Goal: Task Accomplishment & Management: Complete application form

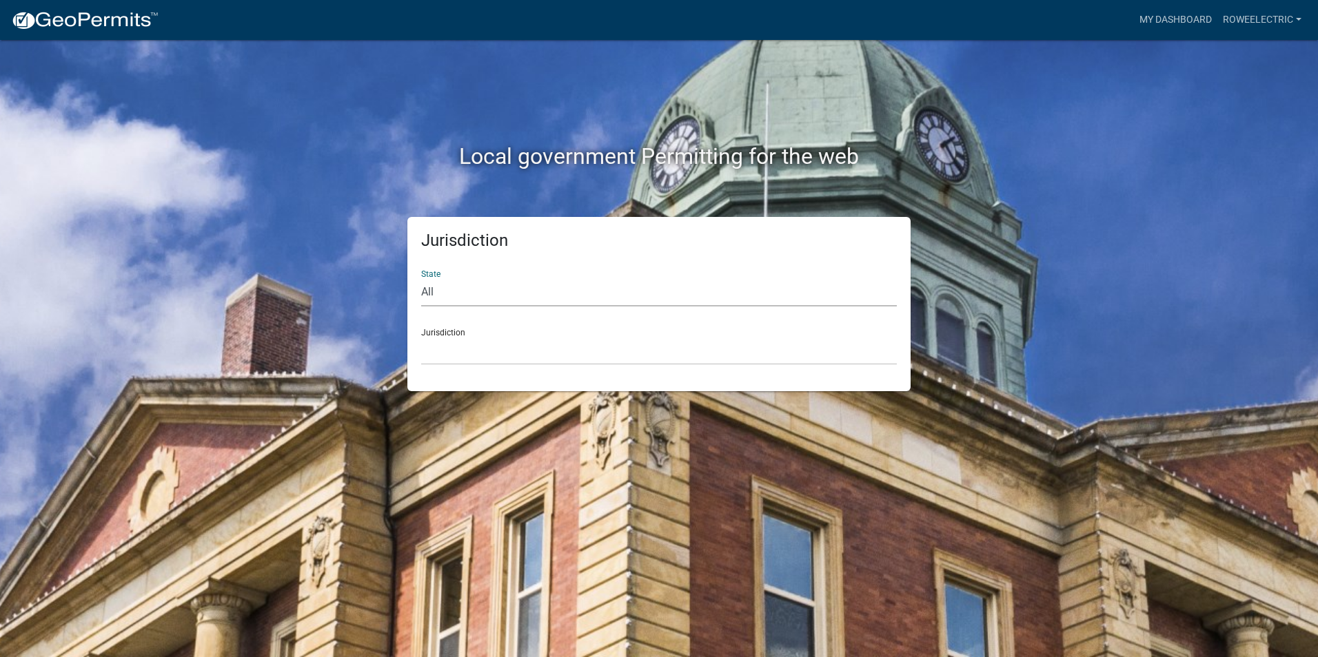
click at [479, 289] on select "All [US_STATE] [US_STATE] [US_STATE] [US_STATE] [US_STATE] [US_STATE] [US_STATE…" at bounding box center [658, 292] width 475 height 28
select select "[US_STATE]"
click at [421, 278] on select "All [US_STATE] [US_STATE] [US_STATE] [US_STATE] [US_STATE] [US_STATE] [US_STATE…" at bounding box center [658, 292] width 475 height 28
click at [483, 364] on select "City of [GEOGRAPHIC_DATA], [US_STATE] City of [GEOGRAPHIC_DATA], [US_STATE] Cit…" at bounding box center [658, 351] width 475 height 28
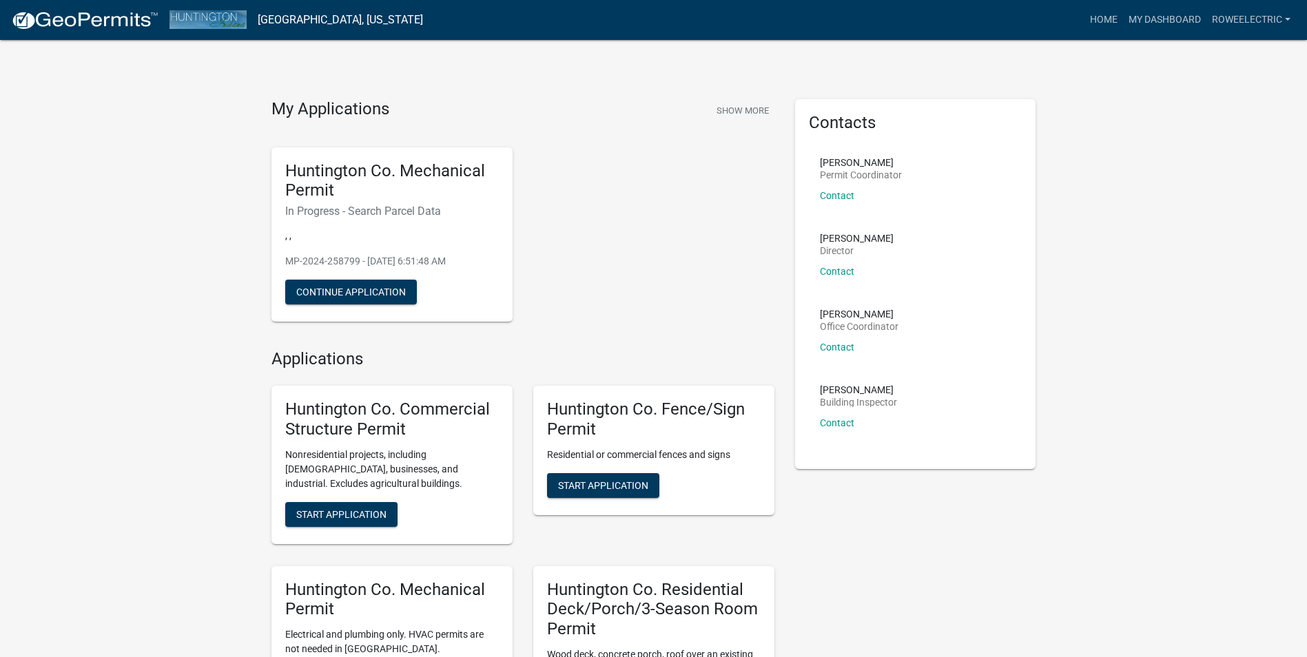
click at [349, 229] on p ", ," at bounding box center [392, 236] width 214 height 14
click at [349, 286] on button "Continue Application" at bounding box center [351, 292] width 132 height 25
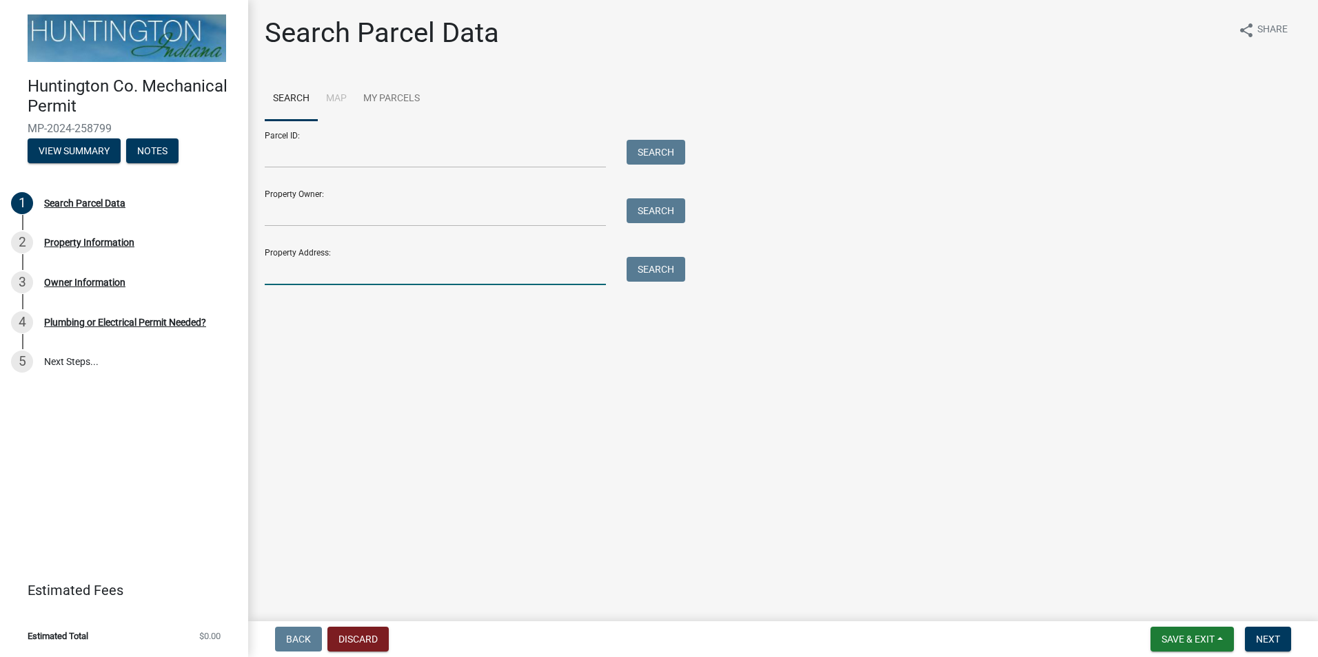
click at [338, 265] on input "Property Address:" at bounding box center [435, 271] width 341 height 28
click at [335, 159] on input "Parcel ID:" at bounding box center [435, 154] width 341 height 28
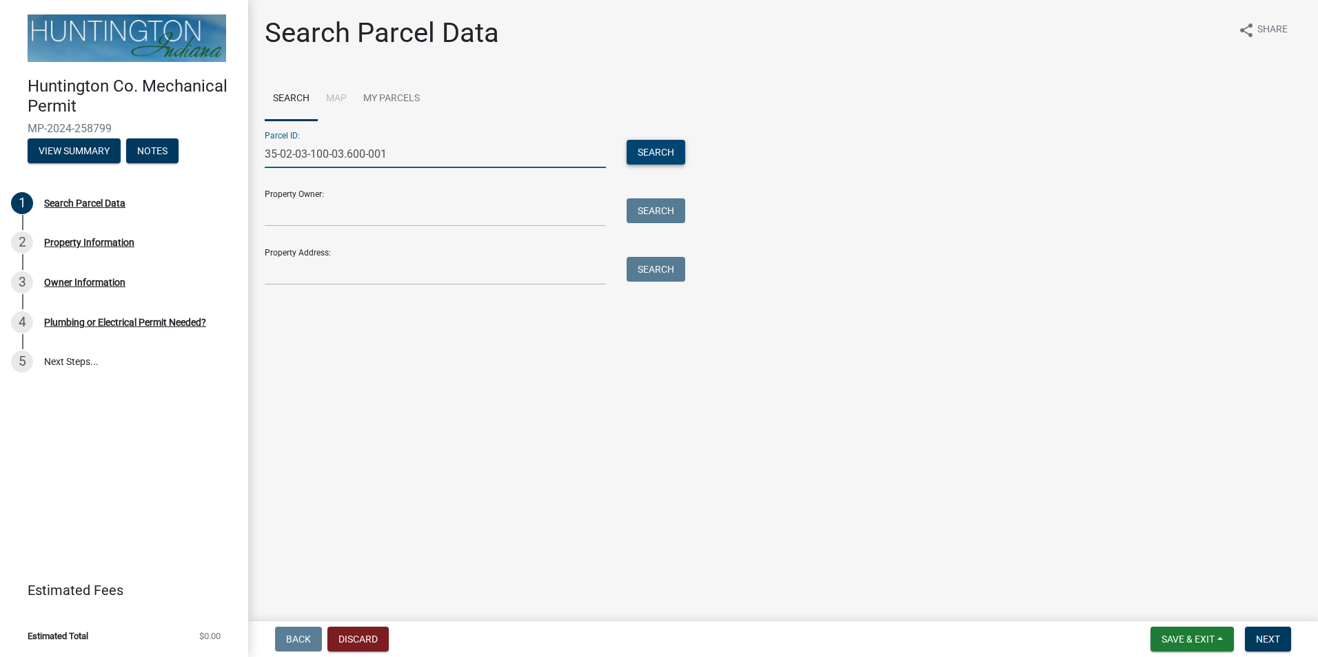
click at [633, 160] on button "Search" at bounding box center [655, 152] width 59 height 25
click at [344, 150] on input "35-02-03-100-03.600-001" at bounding box center [435, 154] width 341 height 28
type input "35-02-03-100-030.600-001"
click at [661, 143] on button "Search" at bounding box center [655, 152] width 59 height 25
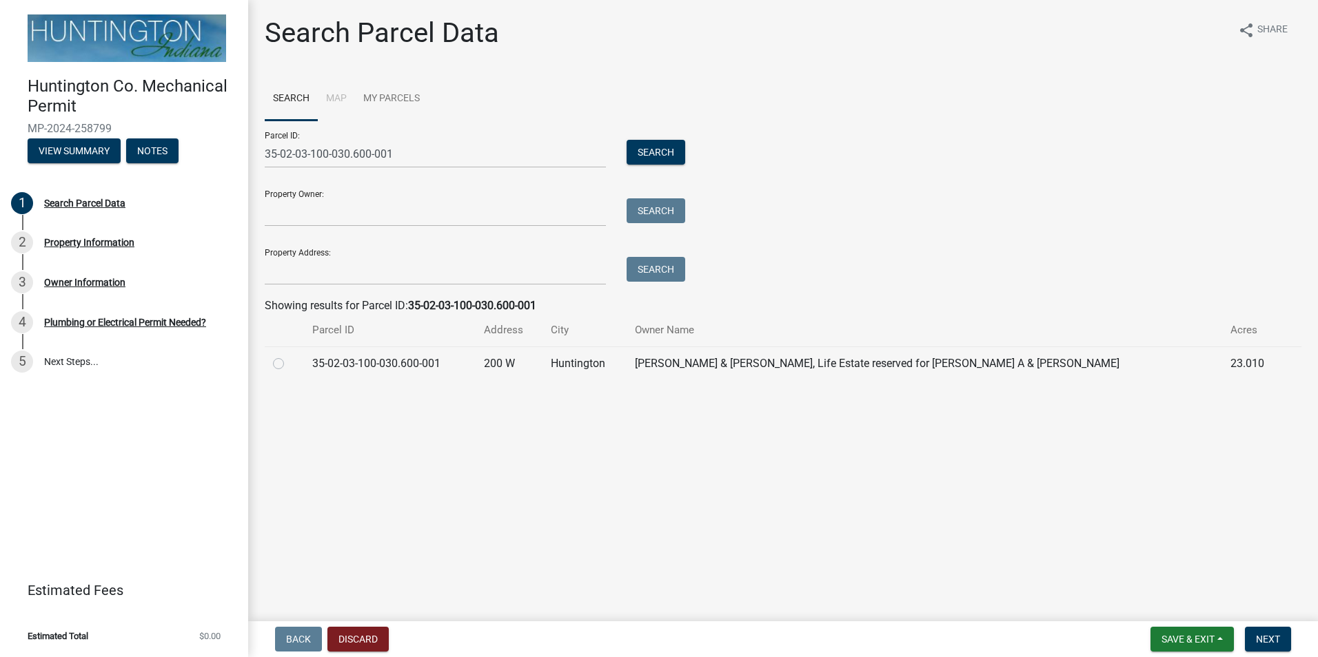
click at [289, 356] on label at bounding box center [289, 356] width 0 height 0
click at [289, 358] on input "radio" at bounding box center [293, 360] width 9 height 9
radio input "true"
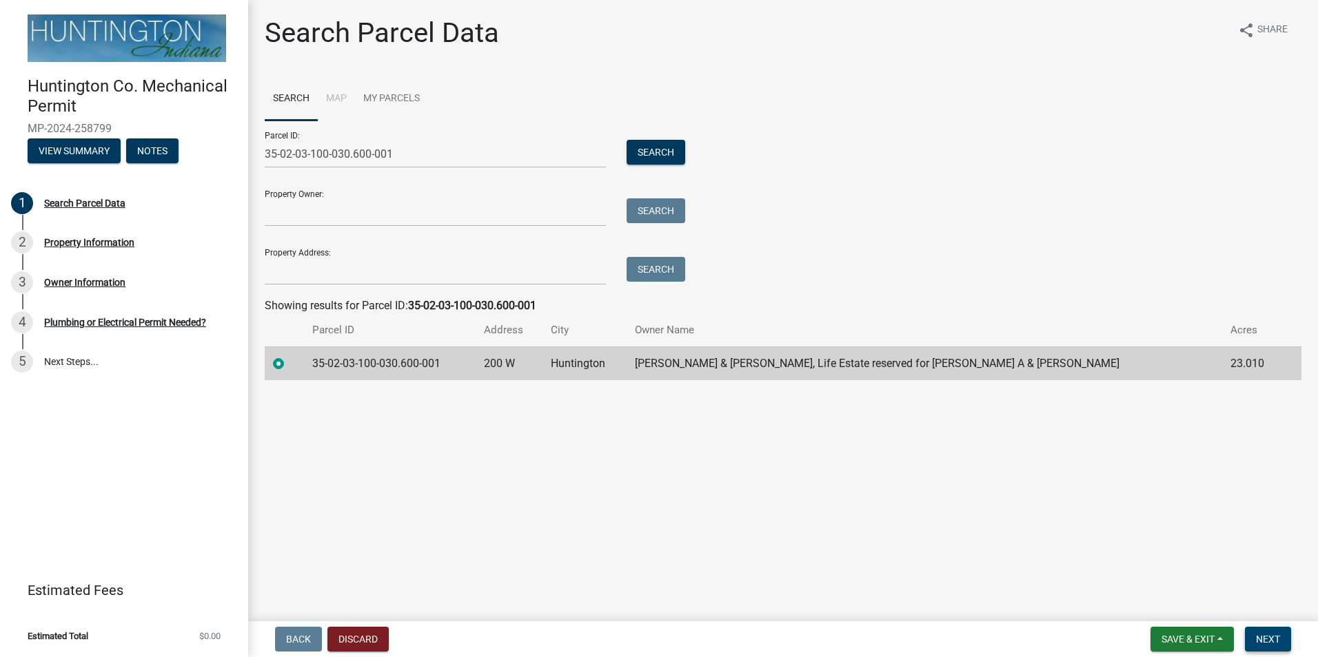
click at [1282, 636] on button "Next" at bounding box center [1268, 639] width 46 height 25
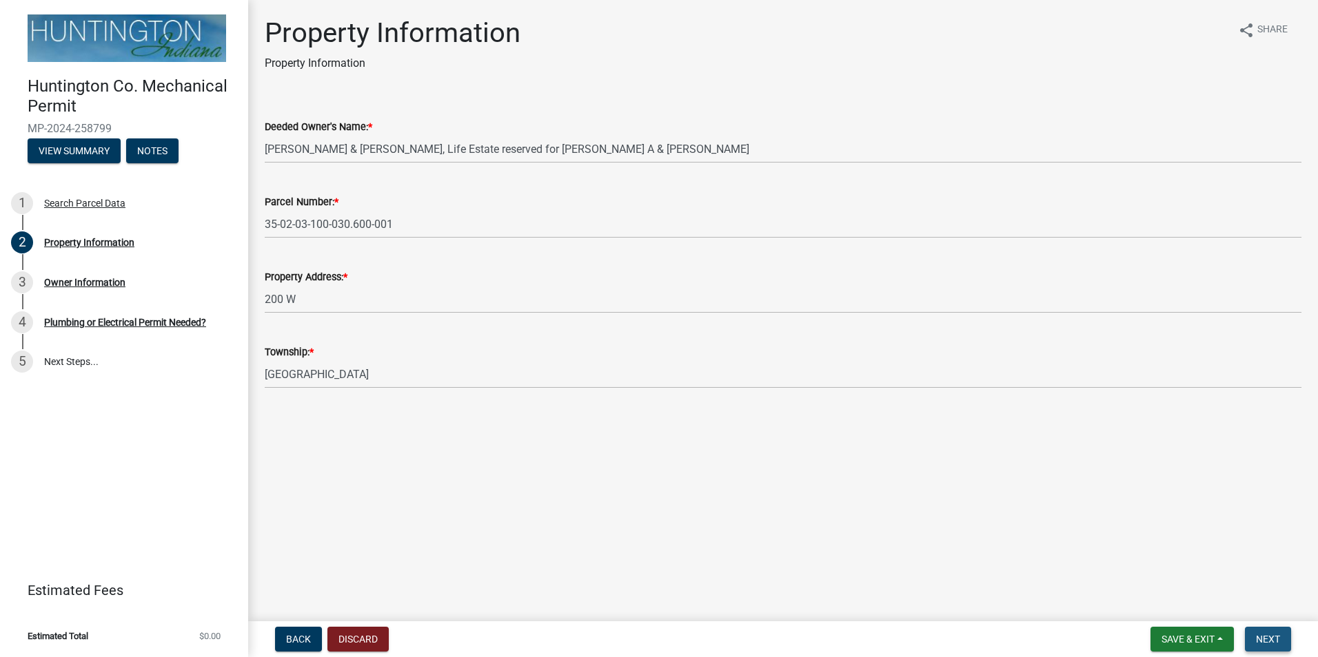
click at [1278, 639] on span "Next" at bounding box center [1268, 639] width 24 height 11
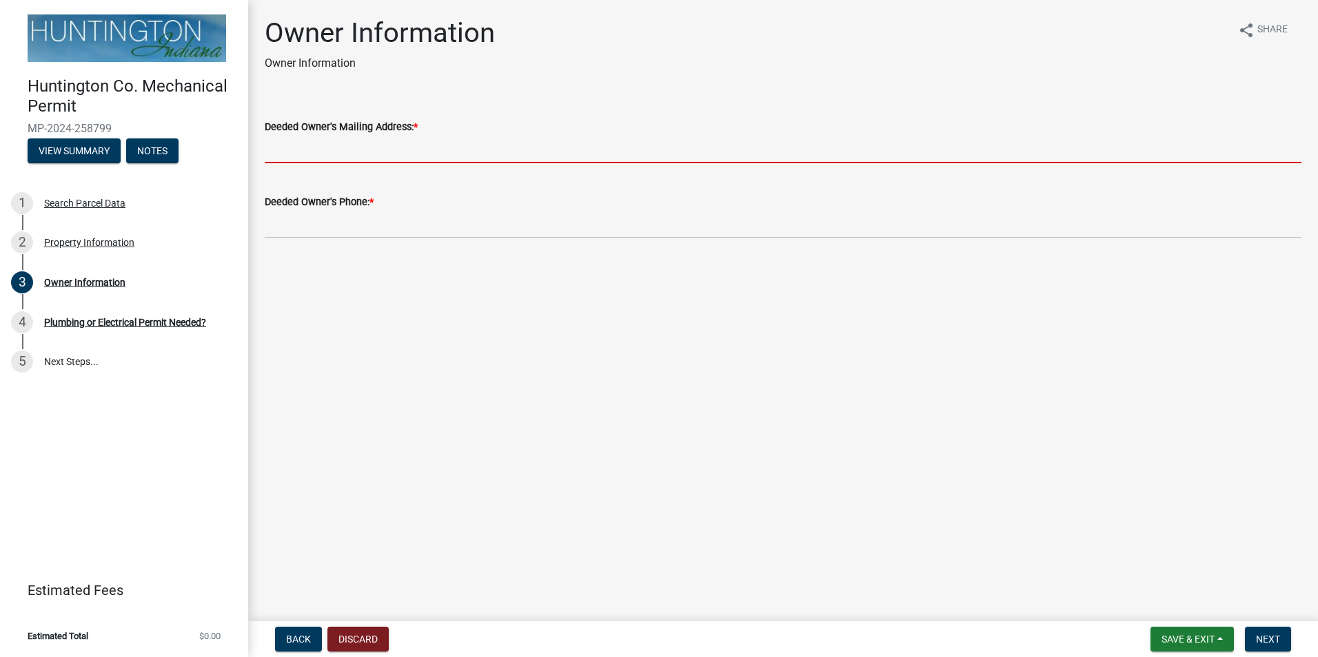
click at [380, 149] on input "Deeded Owner's Mailing Address: *" at bounding box center [783, 149] width 1036 height 28
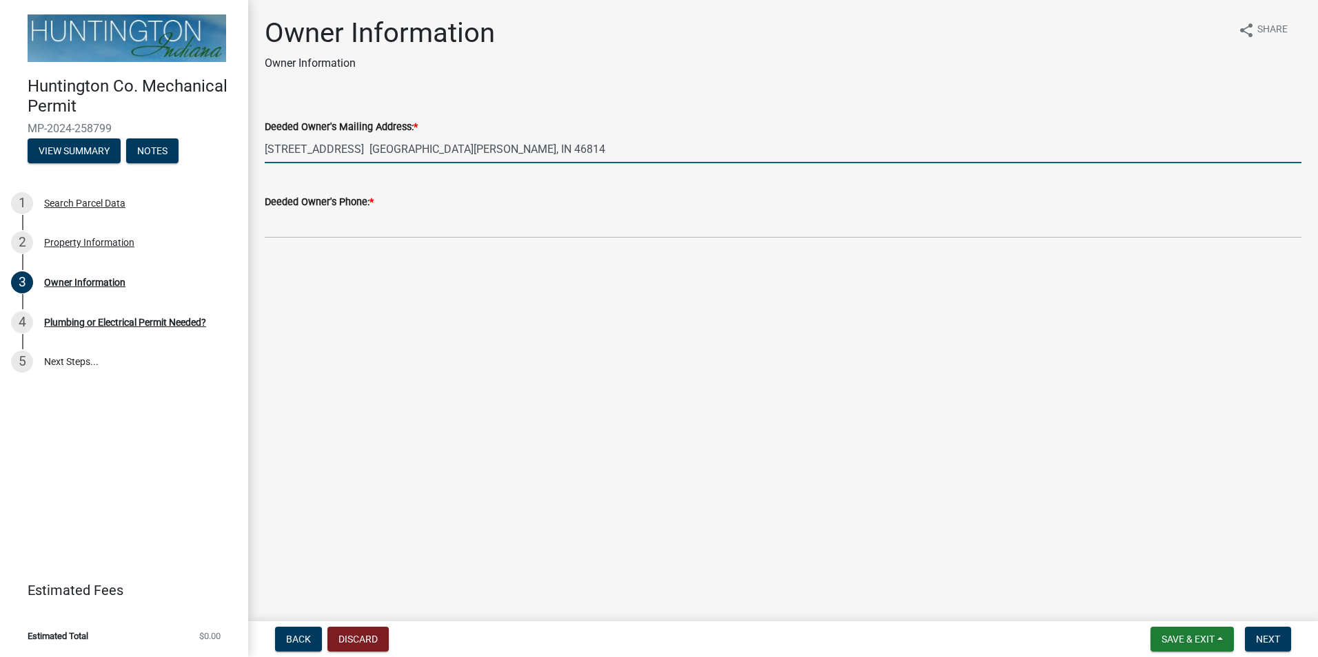
type input "[STREET_ADDRESS] [GEOGRAPHIC_DATA][PERSON_NAME], IN 46814"
click at [485, 203] on div "Deeded Owner's Phone: *" at bounding box center [783, 202] width 1036 height 17
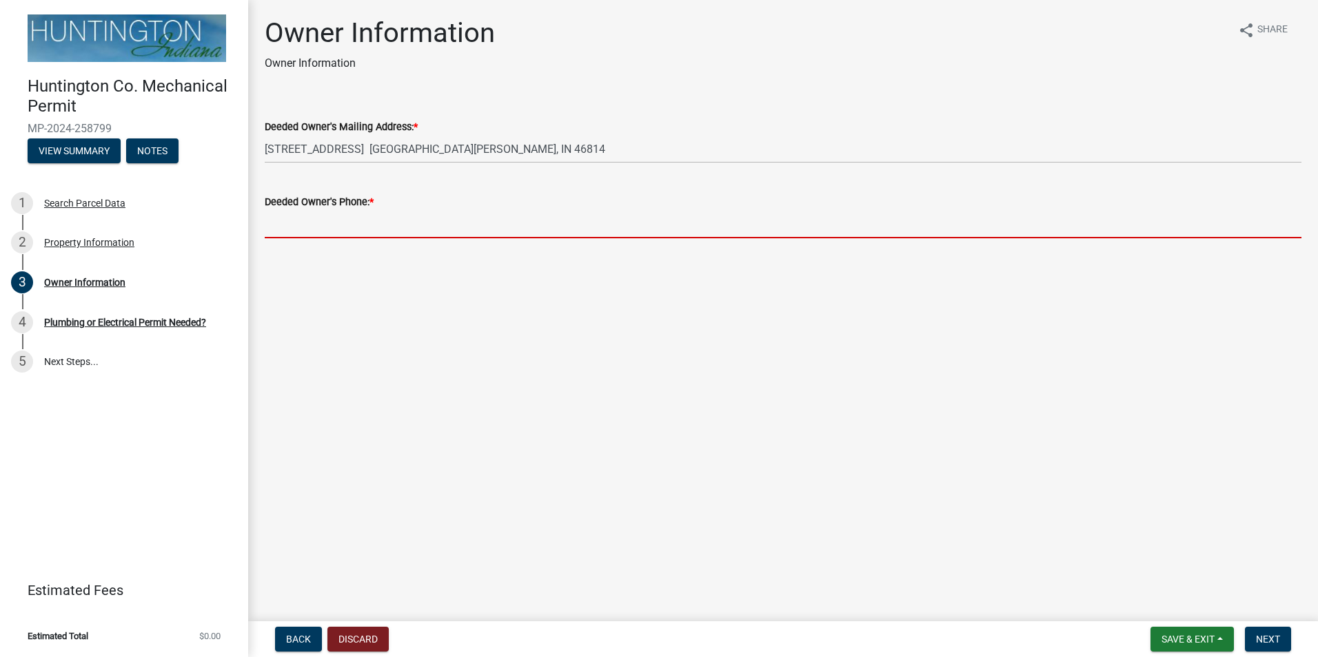
click at [481, 225] on input "Deeded Owner's Phone: *" at bounding box center [783, 224] width 1036 height 28
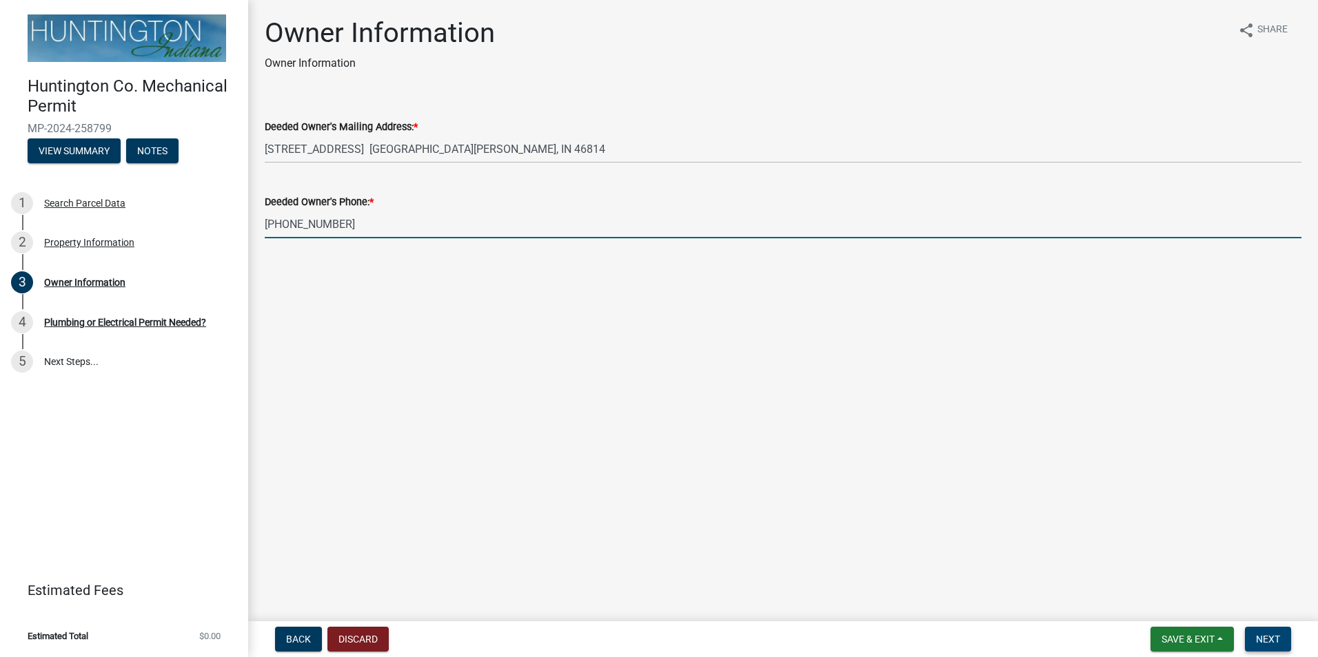
type input "[PHONE_NUMBER]"
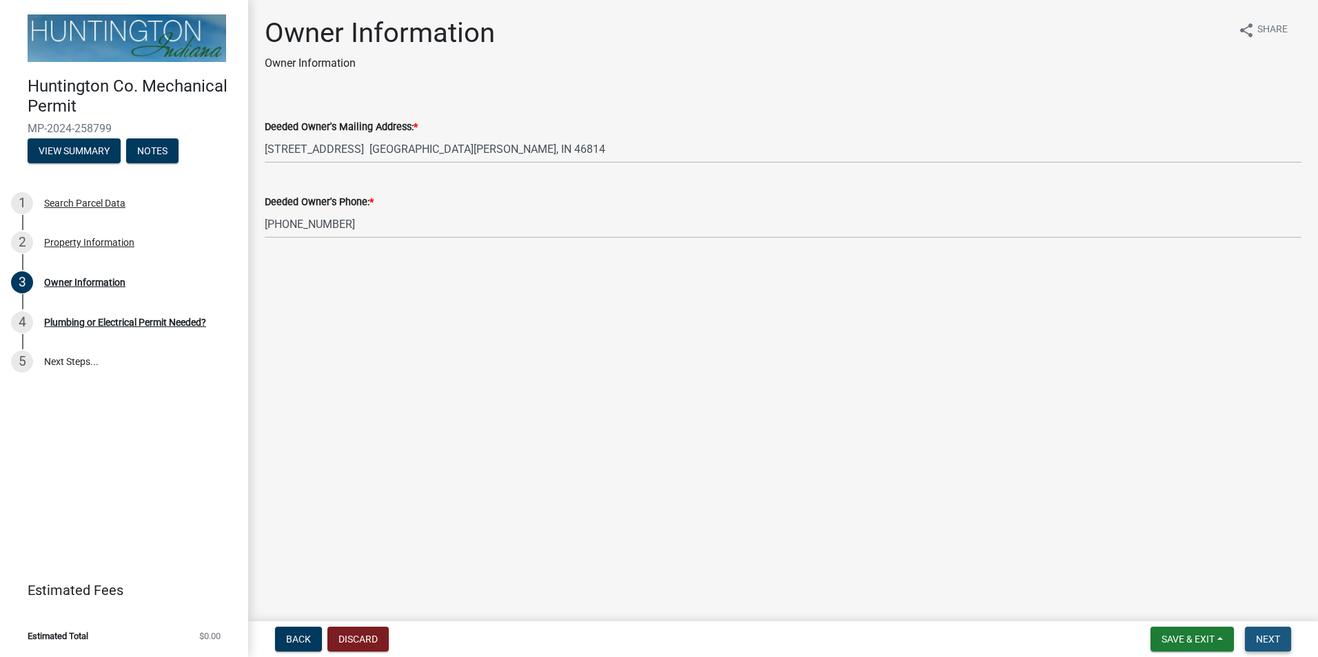
click at [1279, 629] on button "Next" at bounding box center [1268, 639] width 46 height 25
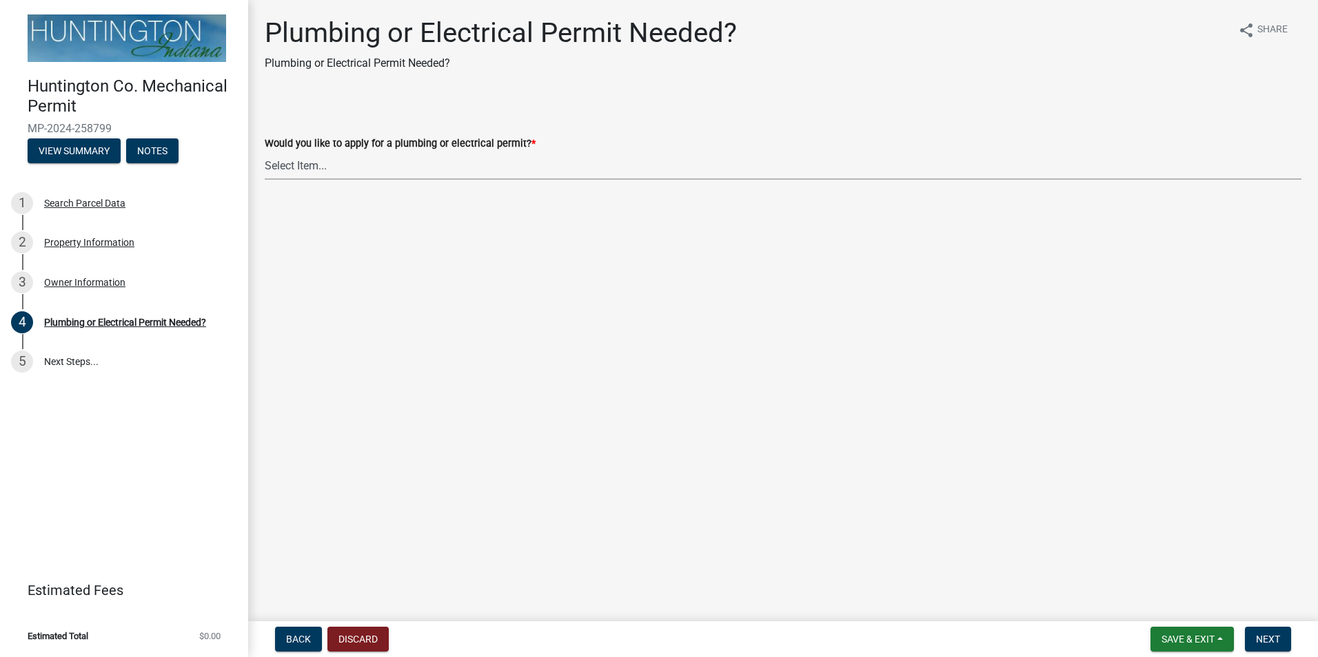
click at [404, 172] on select "Select Item... plumbing electrical" at bounding box center [783, 166] width 1036 height 28
click at [265, 152] on select "Select Item... plumbing electrical" at bounding box center [783, 166] width 1036 height 28
select select "82bdcc69-8734-43af-a4fa-e76f8d275e41"
click at [1270, 637] on span "Next" at bounding box center [1268, 639] width 24 height 11
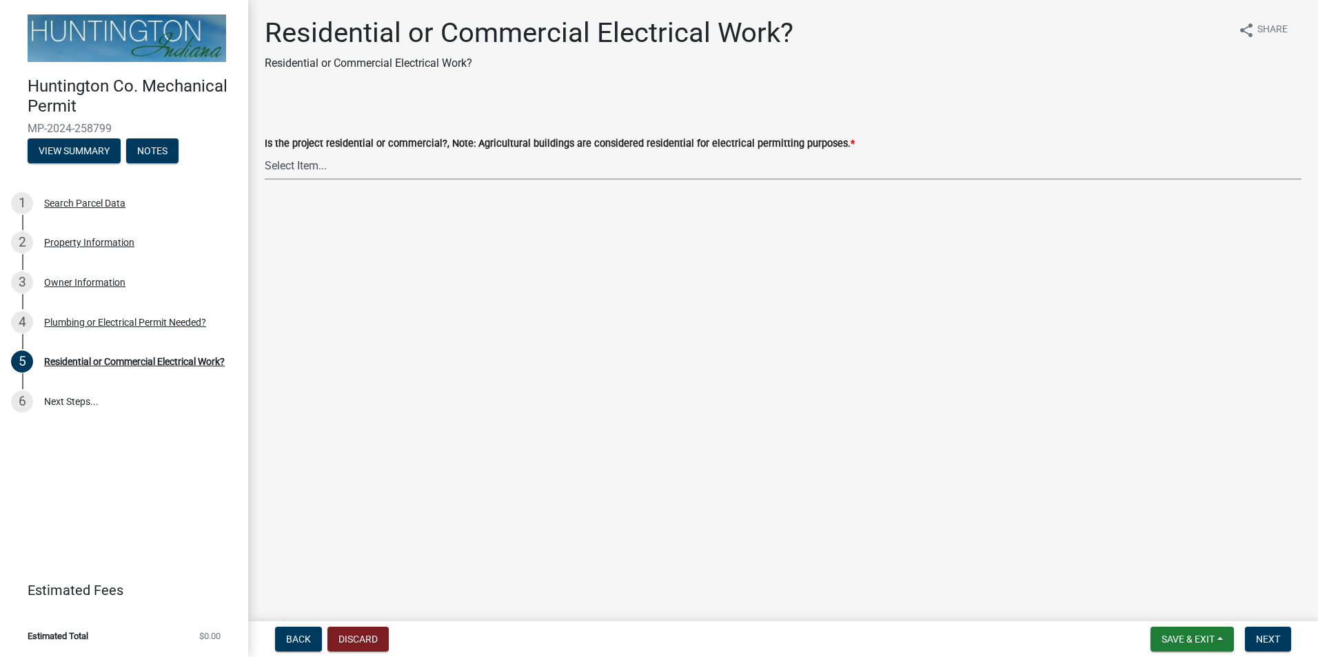
click at [428, 170] on select "Select Item... Residential Commercial" at bounding box center [783, 166] width 1036 height 28
click at [265, 152] on select "Select Item... Residential Commercial" at bounding box center [783, 166] width 1036 height 28
select select "3db72f89-ebf7-44a2-a43c-36ed77a05272"
click at [1280, 637] on button "Next" at bounding box center [1268, 639] width 46 height 25
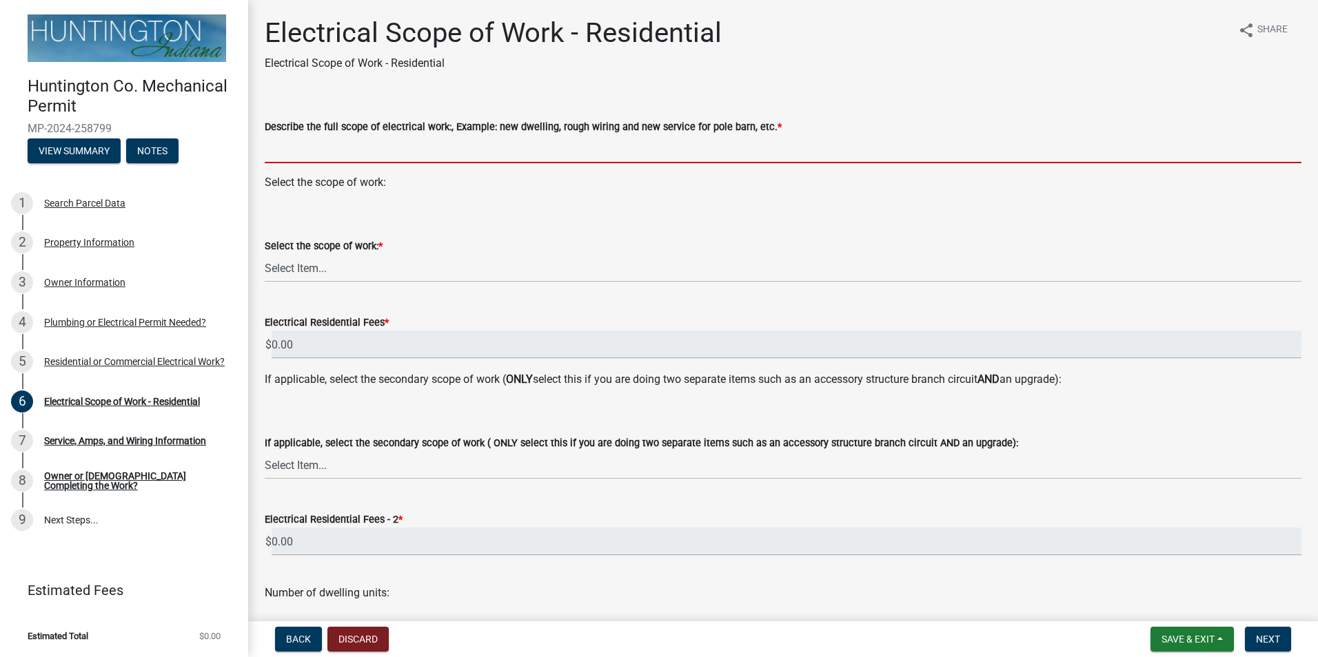
click at [352, 153] on input "Describe the full scope of electrical work:, Example: new dwelling, rough wirin…" at bounding box center [783, 149] width 1036 height 28
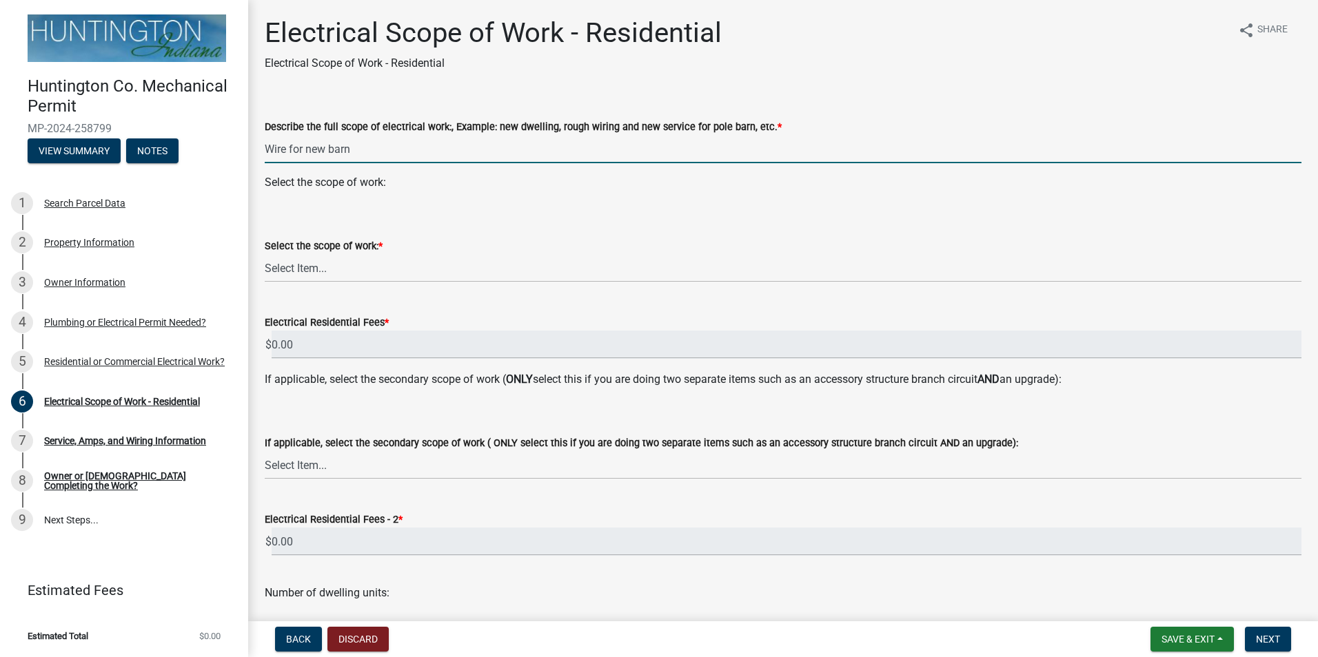
type input "Wire for new barn"
click at [333, 267] on select "Select Item... New Service (new meter base installation) Upgrade (includes relo…" at bounding box center [783, 268] width 1036 height 28
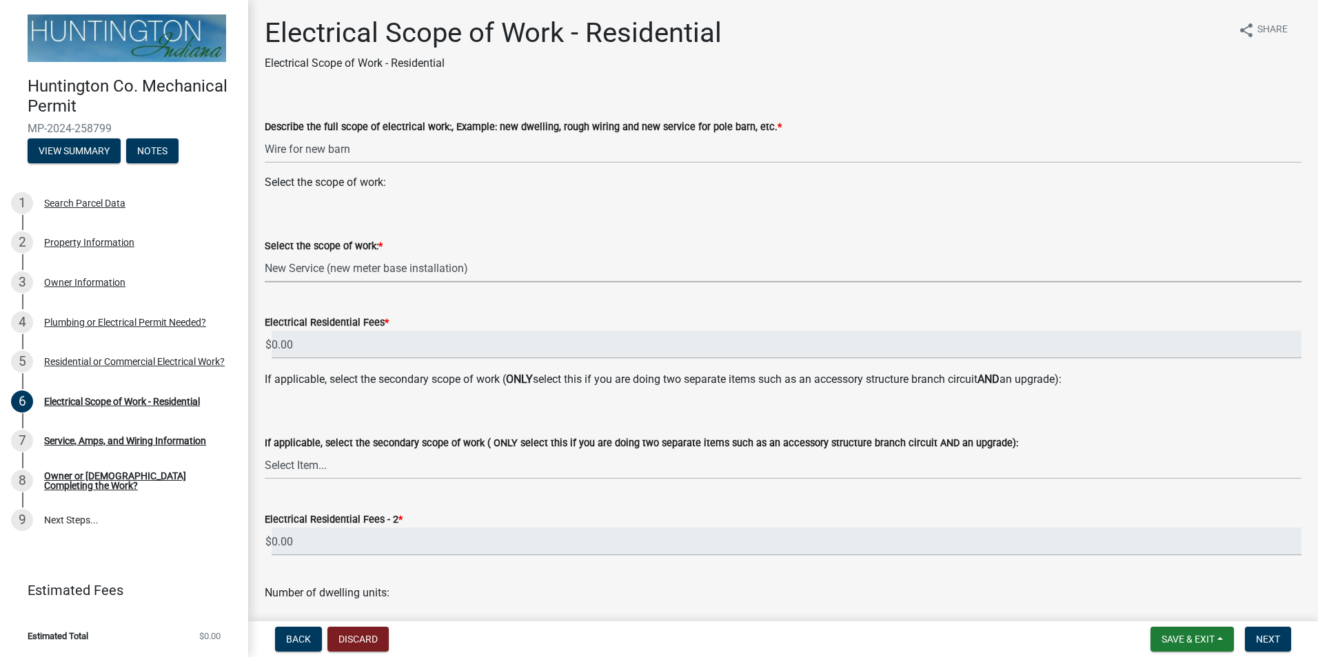
click at [265, 254] on select "Select Item... New Service (new meter base installation) Upgrade (includes relo…" at bounding box center [783, 268] width 1036 height 28
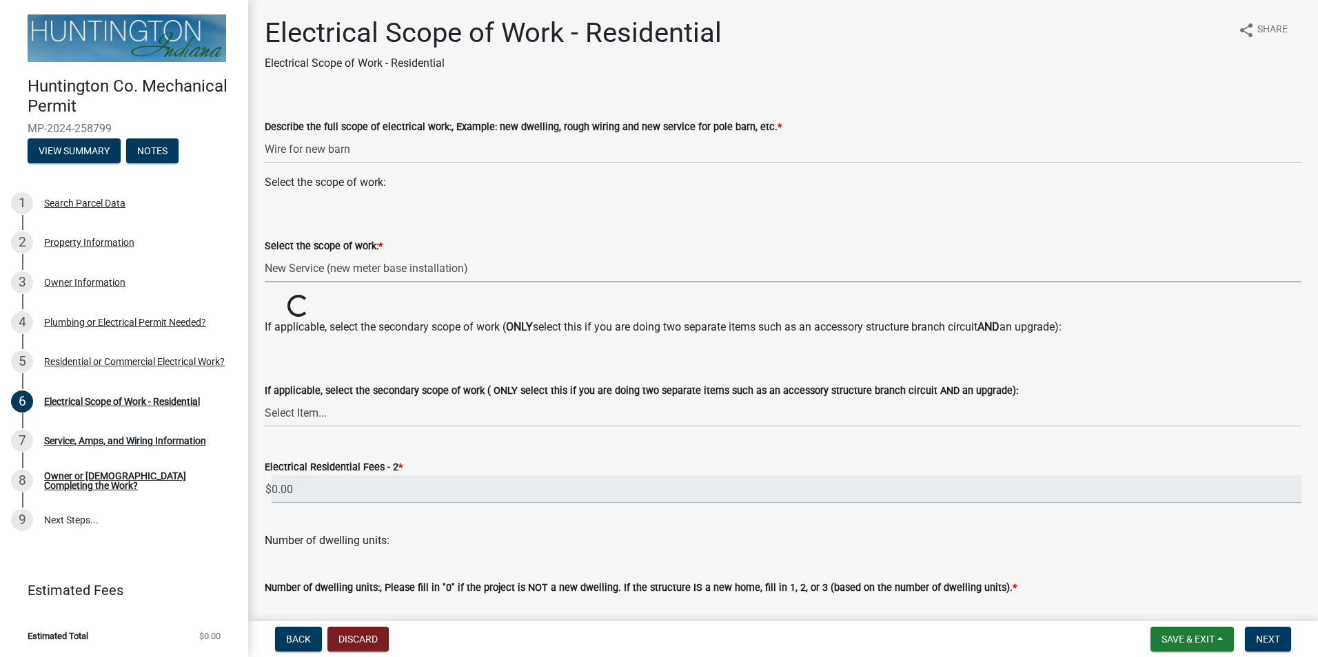
select select "9bdb09e1-e356-4221-9288-64288f1bde99"
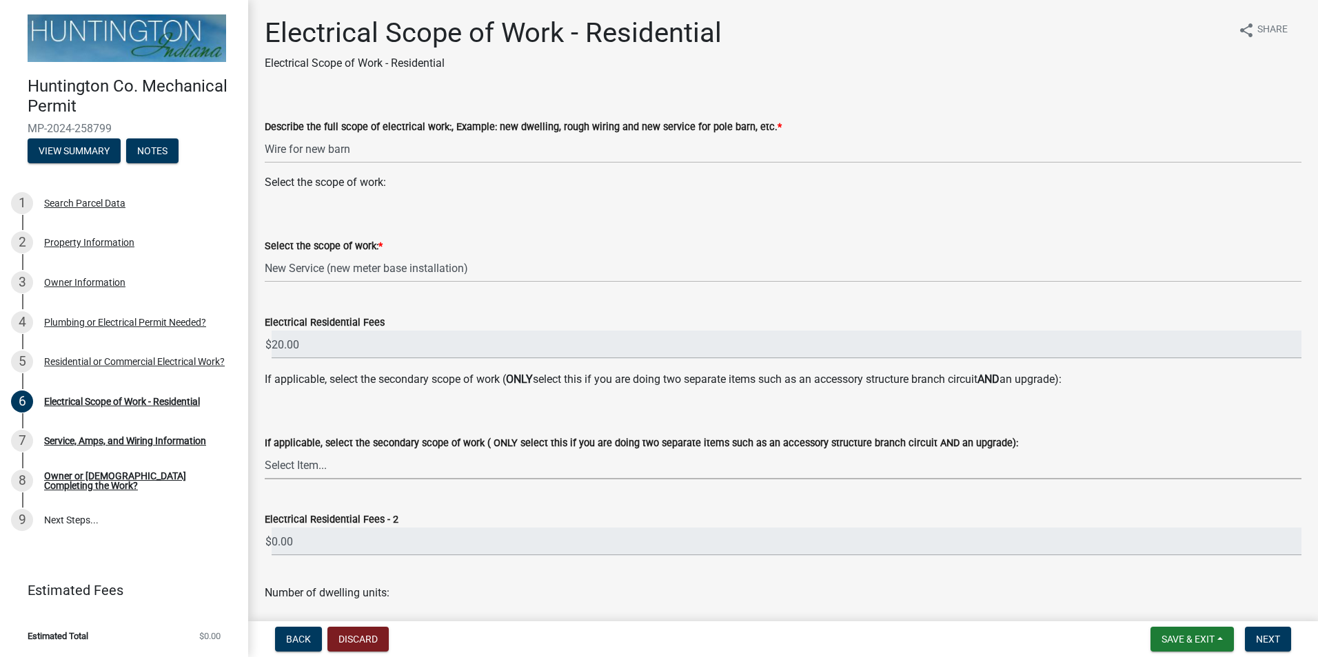
click at [331, 468] on select "Select Item... New Service (new meter base installation) Upgrade (includes relo…" at bounding box center [783, 465] width 1036 height 28
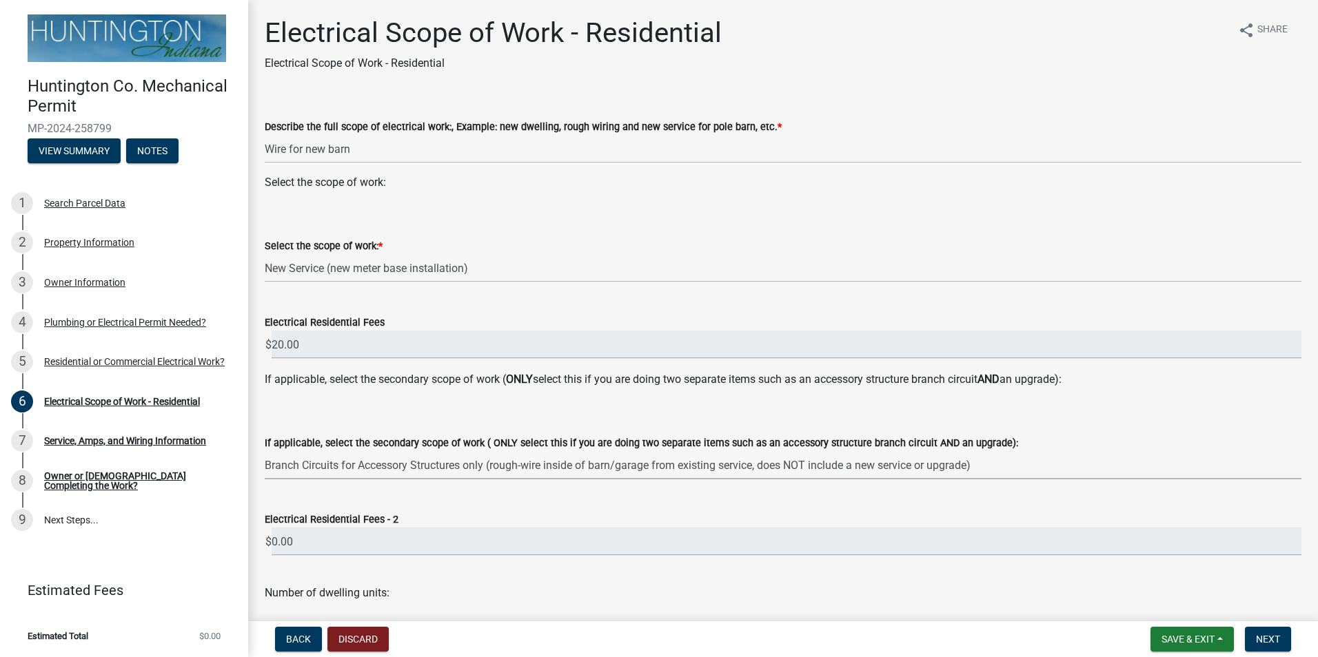
click at [265, 451] on select "Select Item... New Service (new meter base installation) Upgrade (includes relo…" at bounding box center [783, 465] width 1036 height 28
select select "7ef4931d-2844-48db-86f4-9cd3d99fe029"
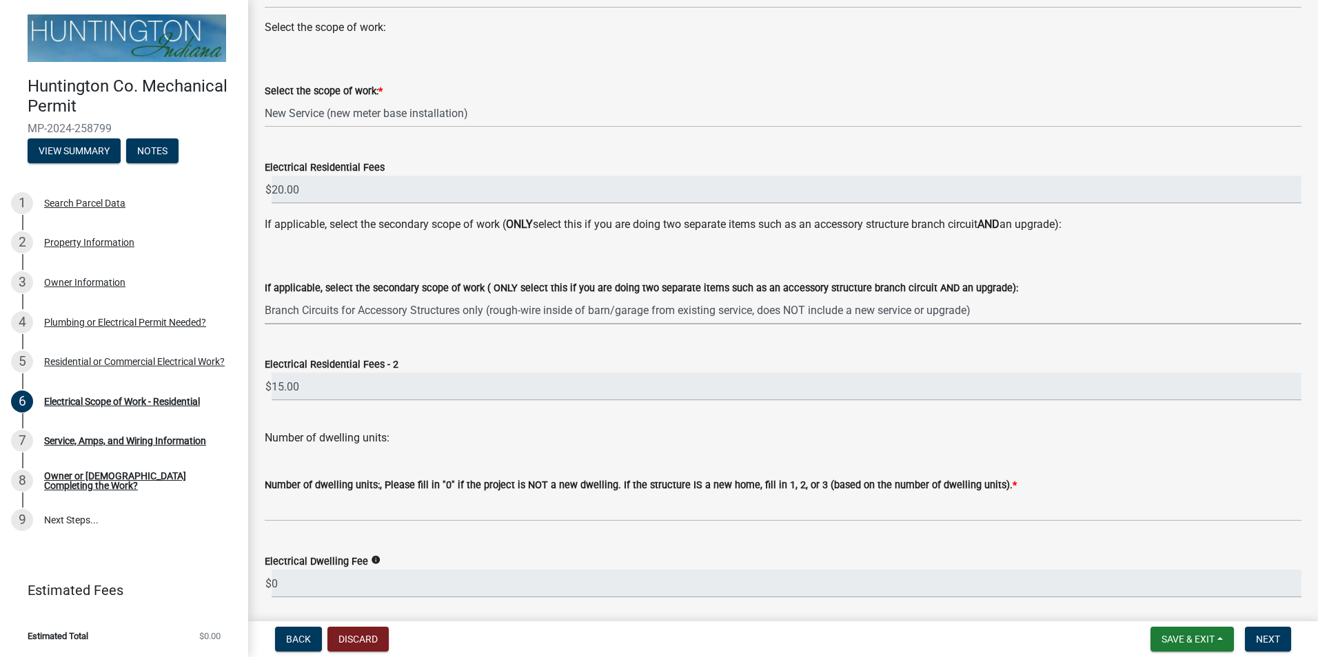
scroll to position [203, 0]
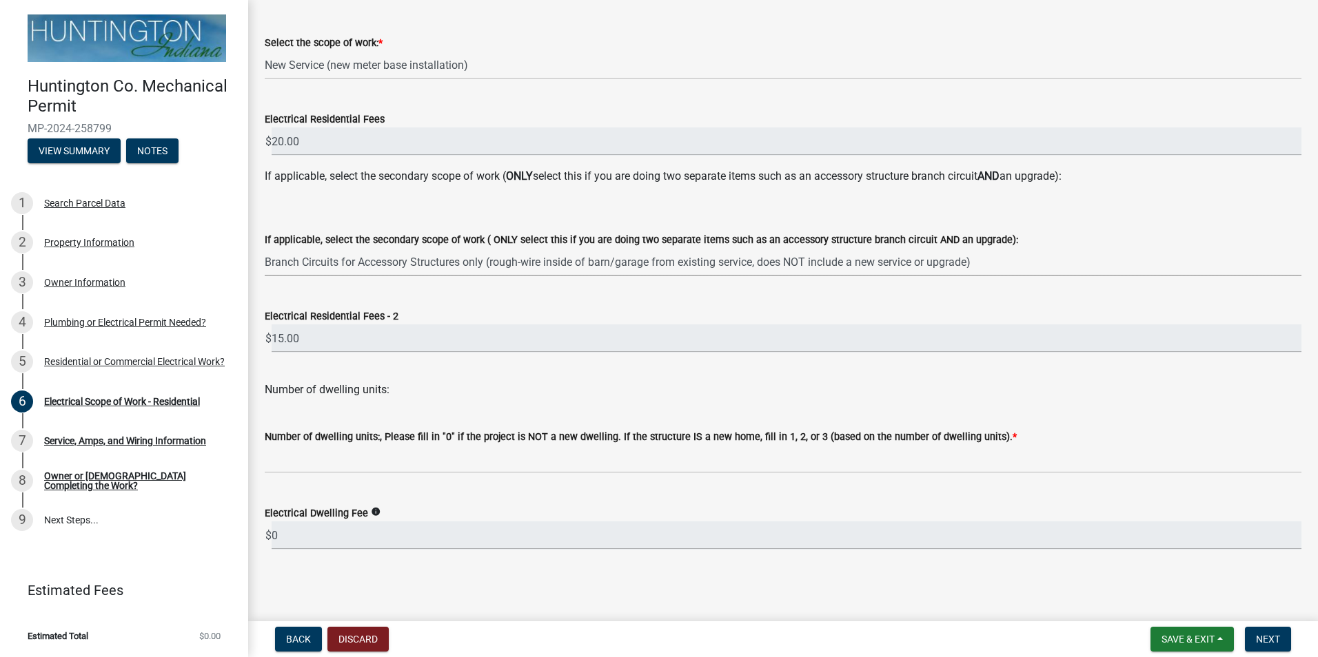
click at [320, 268] on select "Select Item... New Service (new meter base installation) Upgrade (includes relo…" at bounding box center [783, 262] width 1036 height 28
click at [472, 642] on div "Back Discard Save & Exit Save Save & Exit Next" at bounding box center [782, 639] width 1047 height 25
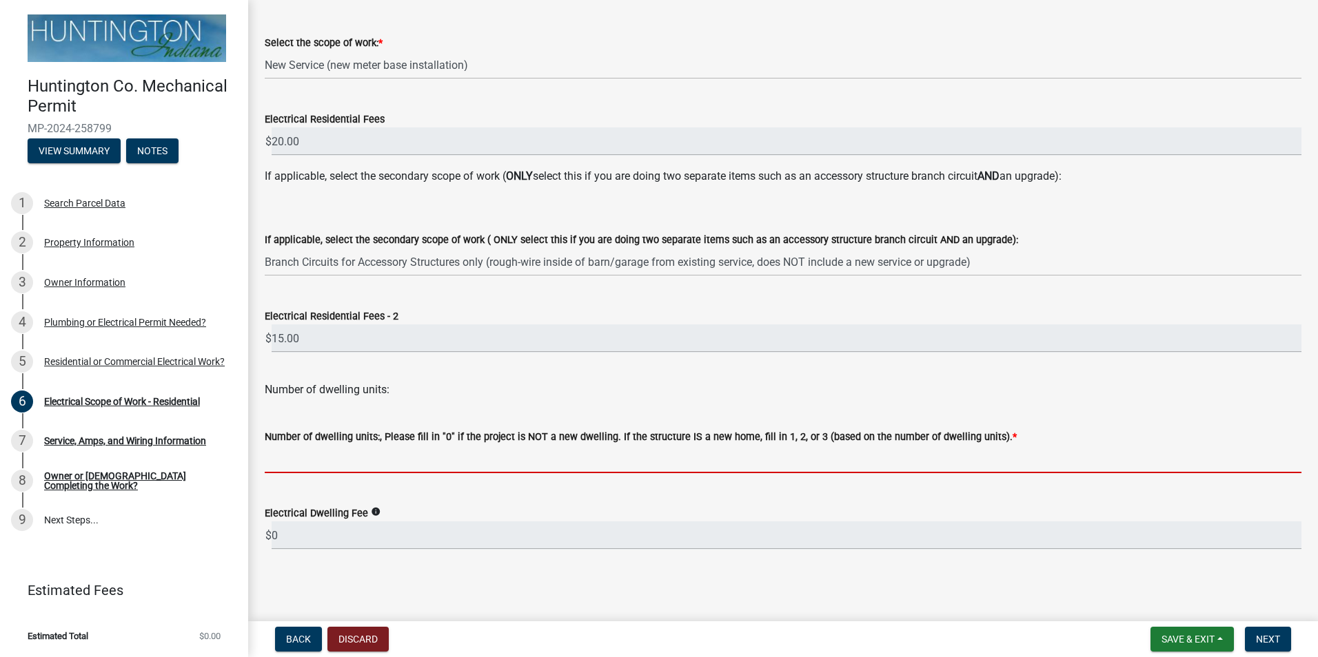
click at [374, 461] on input "text" at bounding box center [783, 459] width 1036 height 28
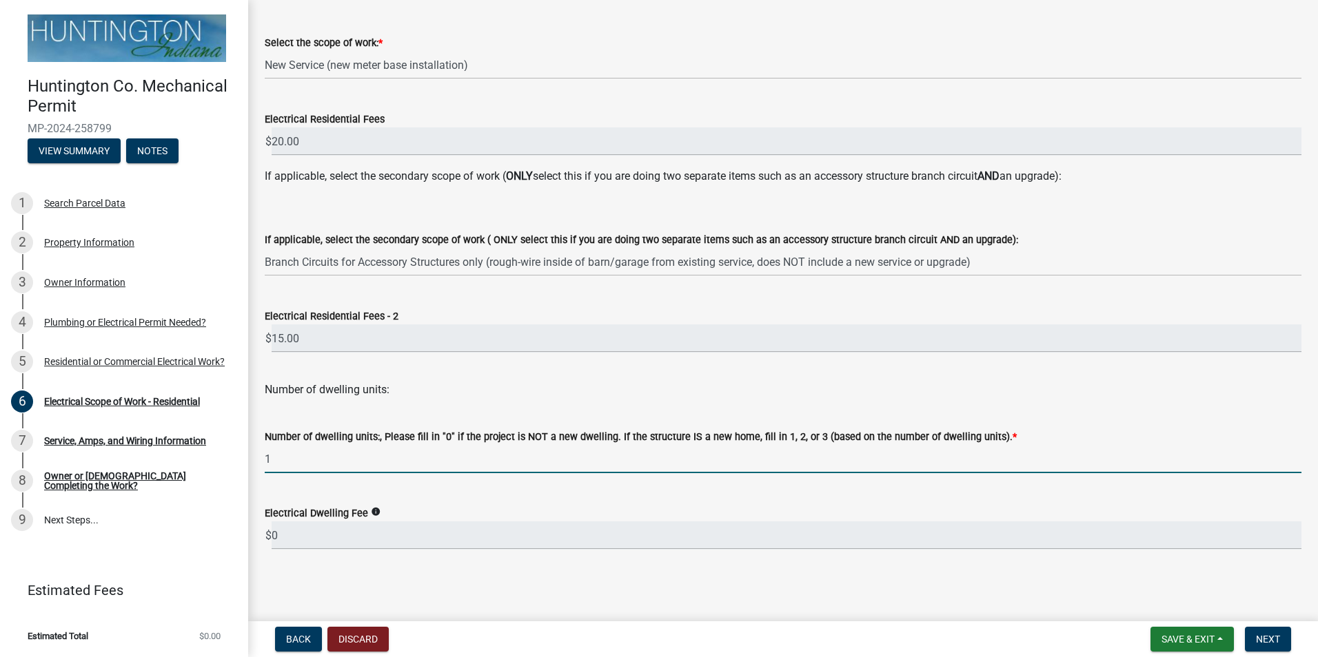
type input "1"
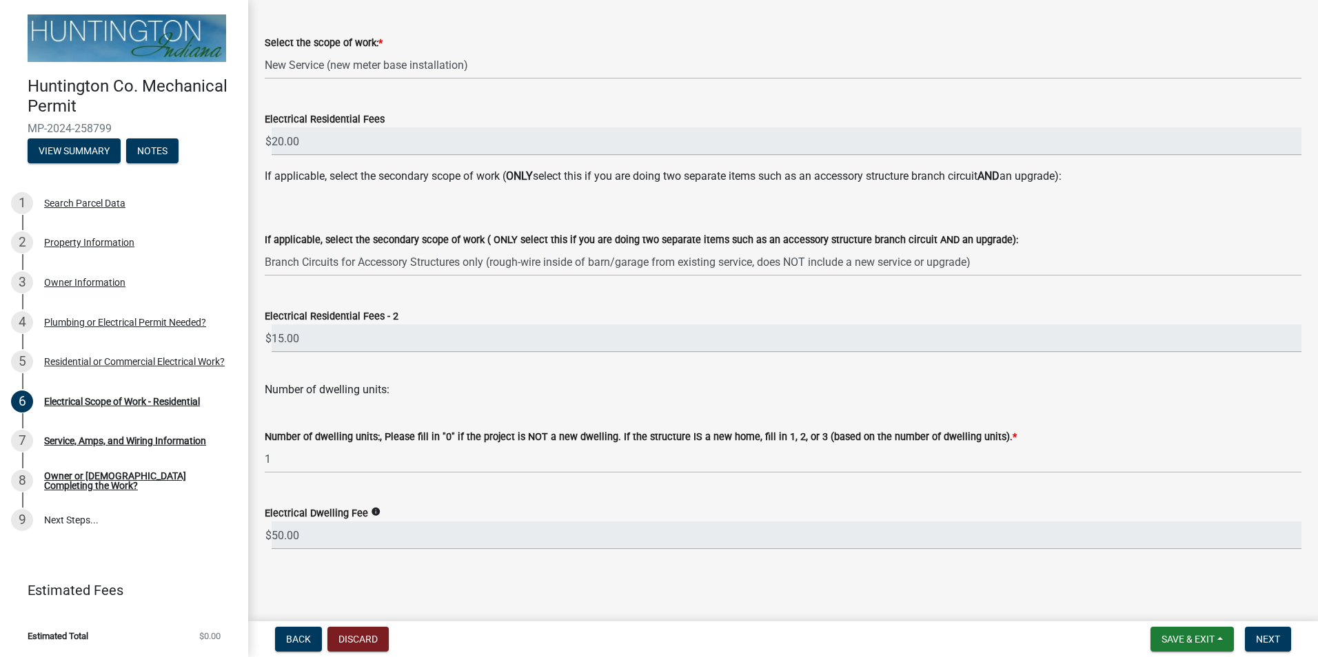
scroll to position [0, 0]
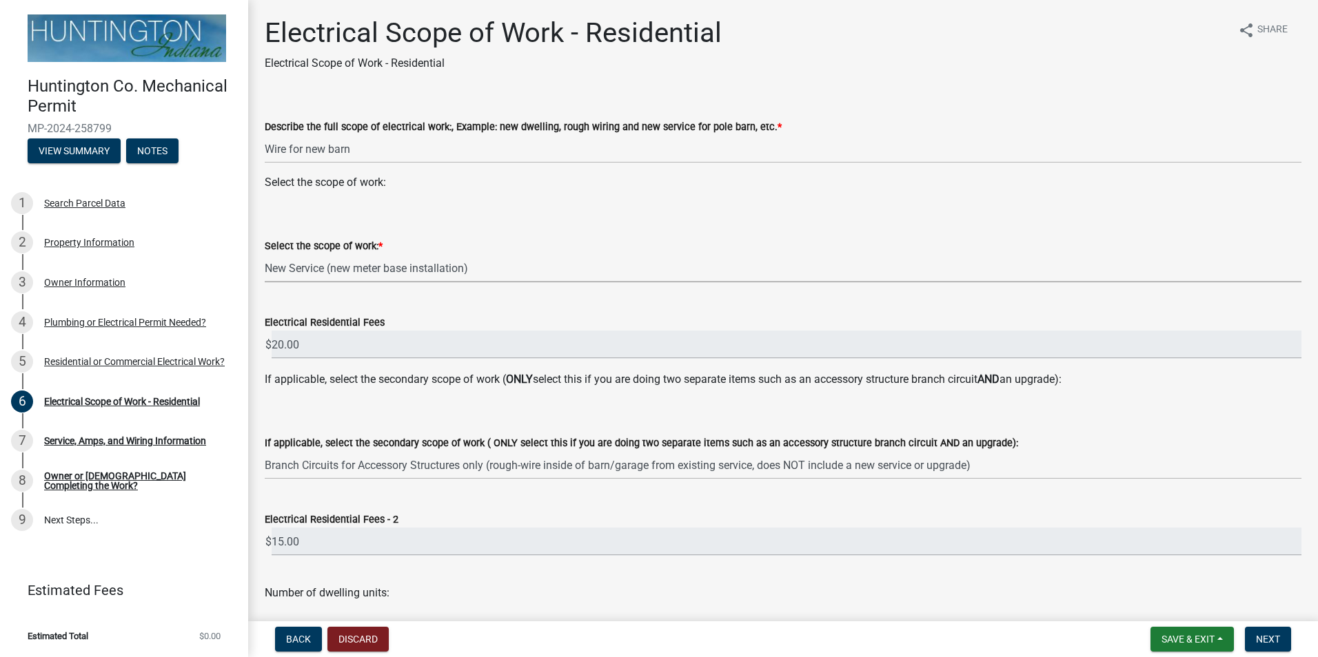
click at [409, 269] on select "Select Item... New Service (new meter base installation) Upgrade (includes relo…" at bounding box center [783, 268] width 1036 height 28
click at [497, 265] on select "Select Item... New Service (new meter base installation) Upgrade (includes relo…" at bounding box center [783, 268] width 1036 height 28
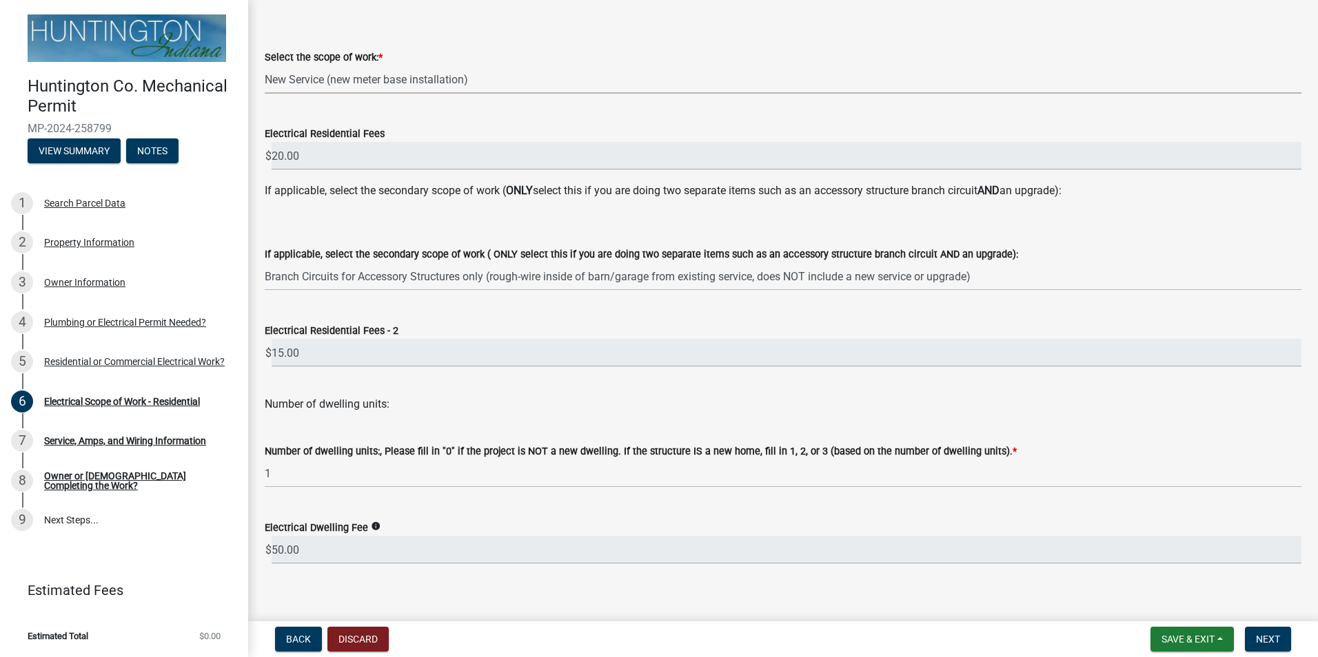
scroll to position [203, 0]
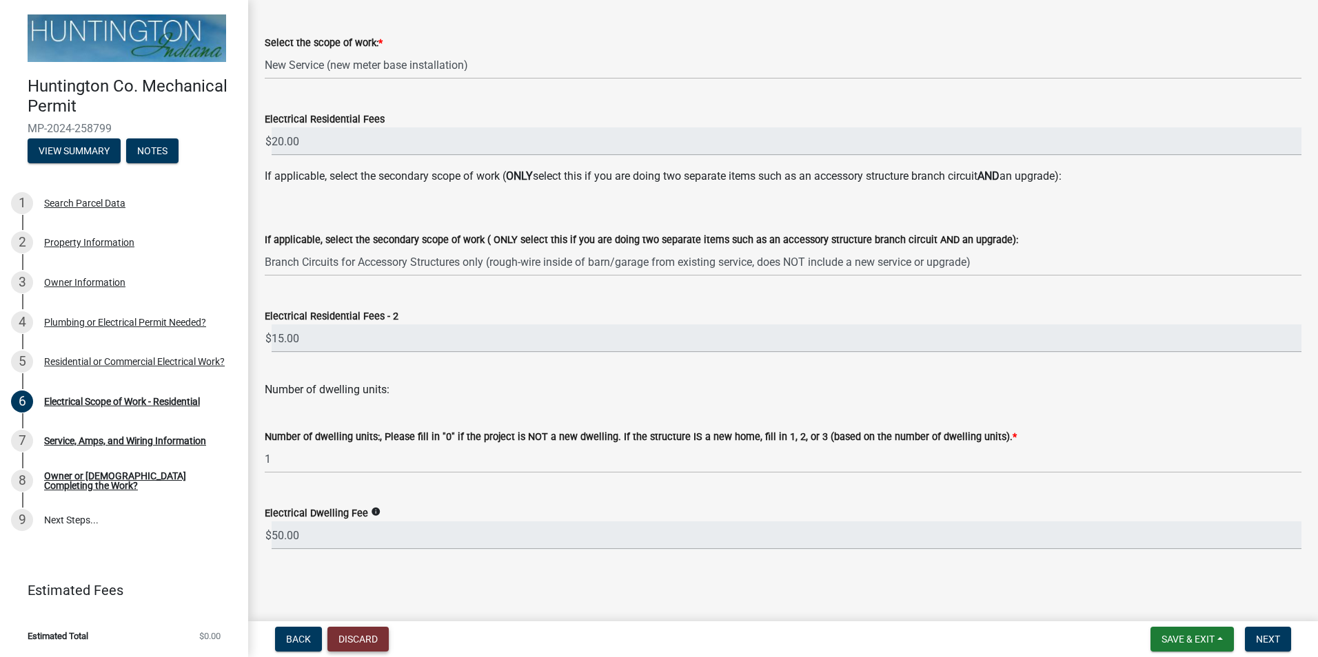
click at [348, 639] on button "Discard" at bounding box center [357, 639] width 61 height 25
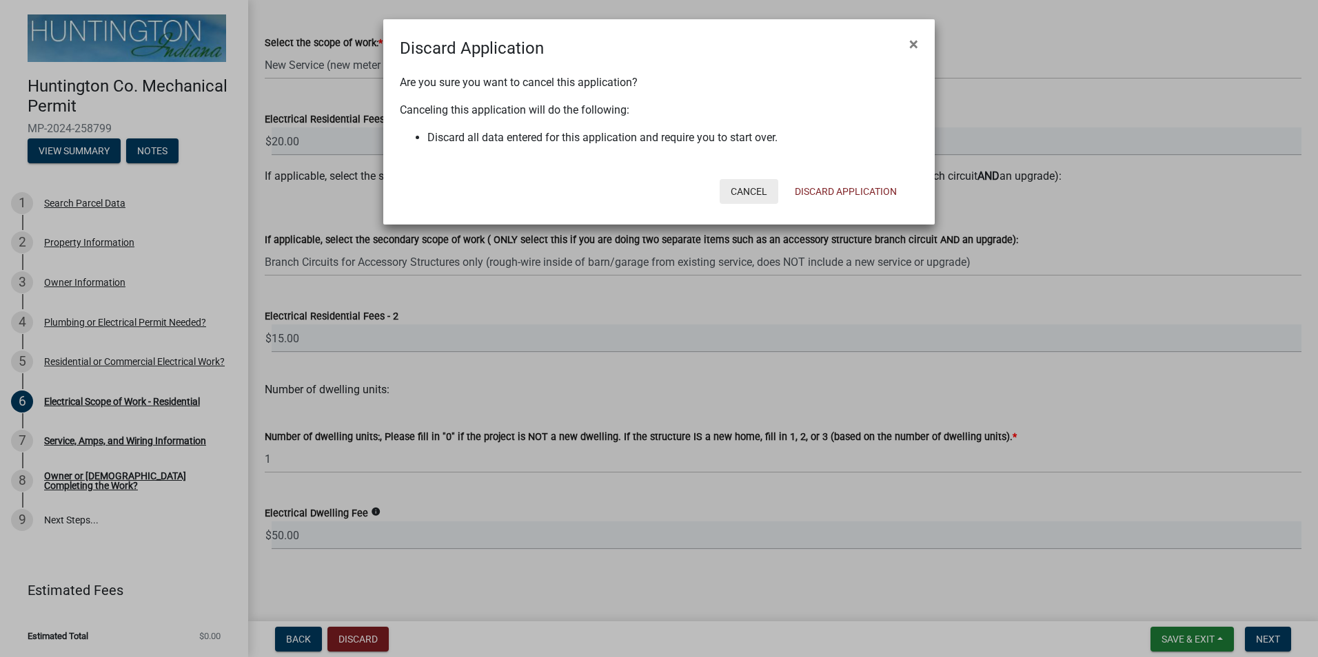
click at [750, 192] on button "Cancel" at bounding box center [748, 191] width 59 height 25
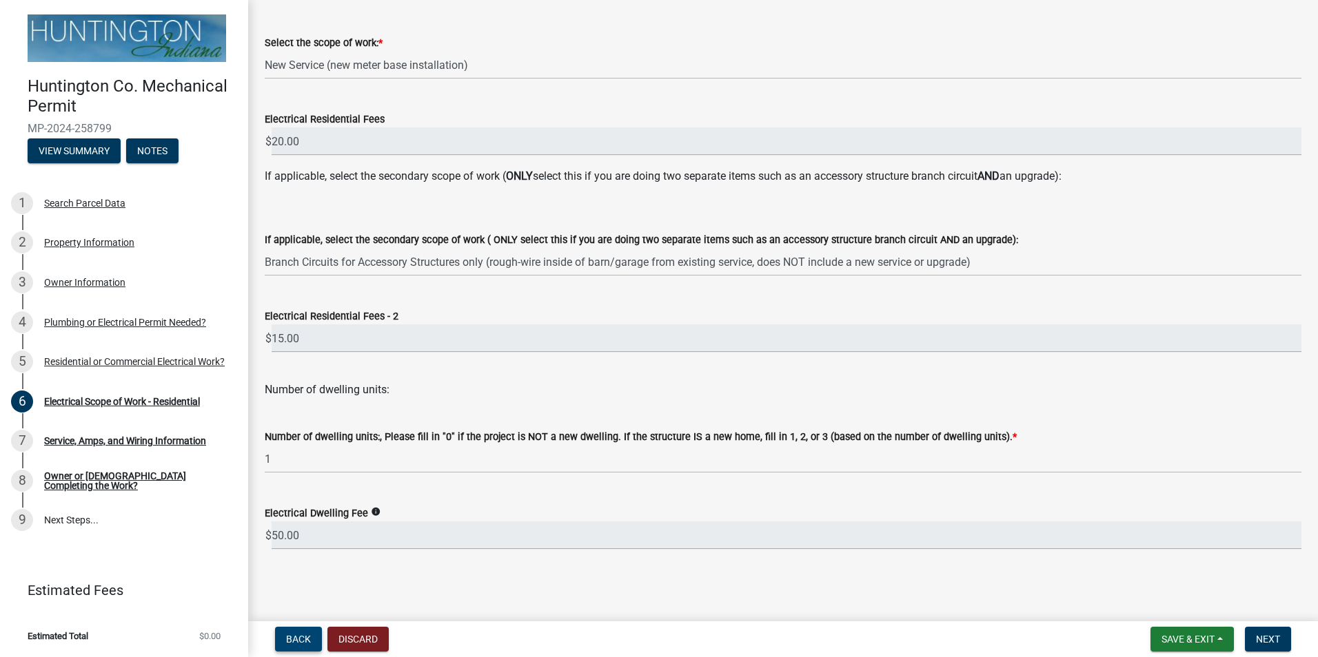
click at [296, 642] on span "Back" at bounding box center [298, 639] width 25 height 11
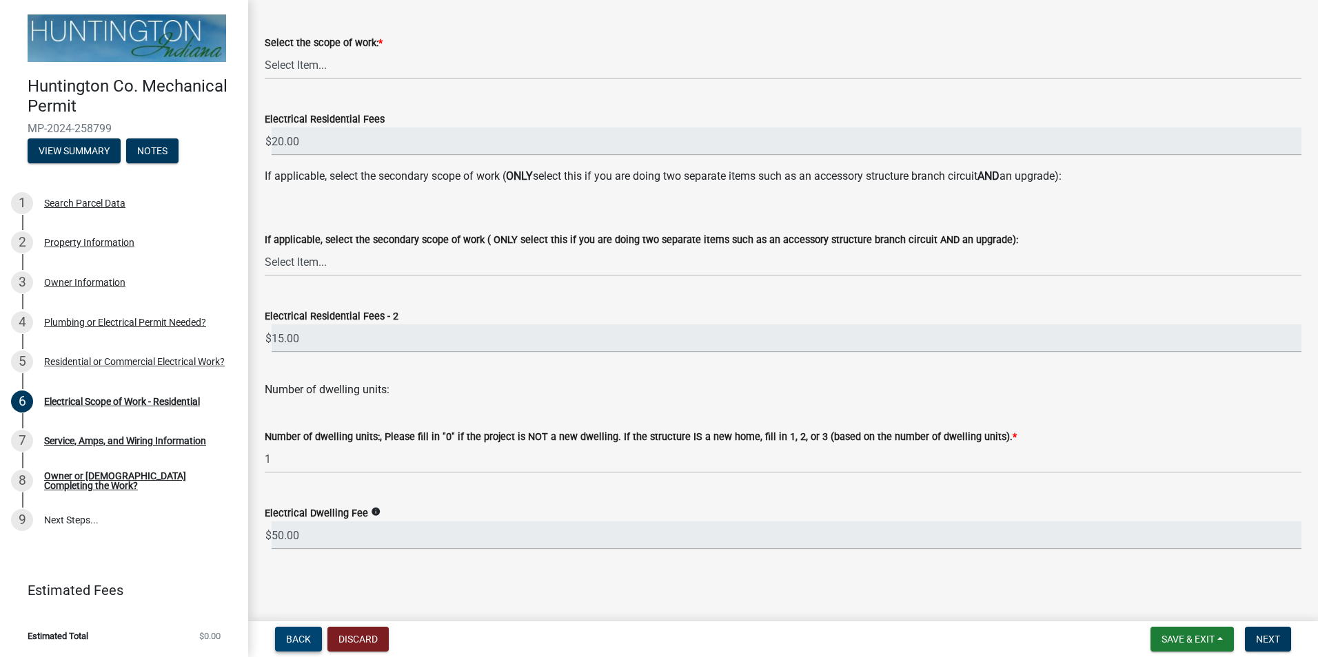
scroll to position [0, 0]
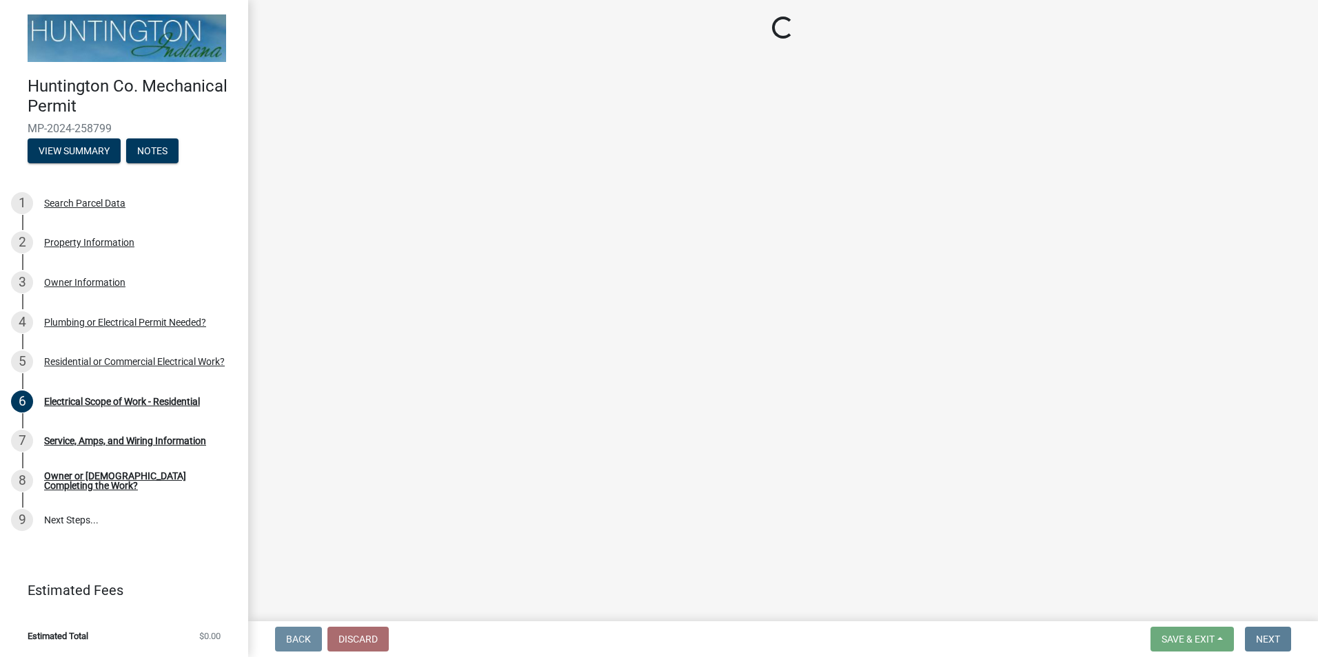
select select "3db72f89-ebf7-44a2-a43c-36ed77a05272"
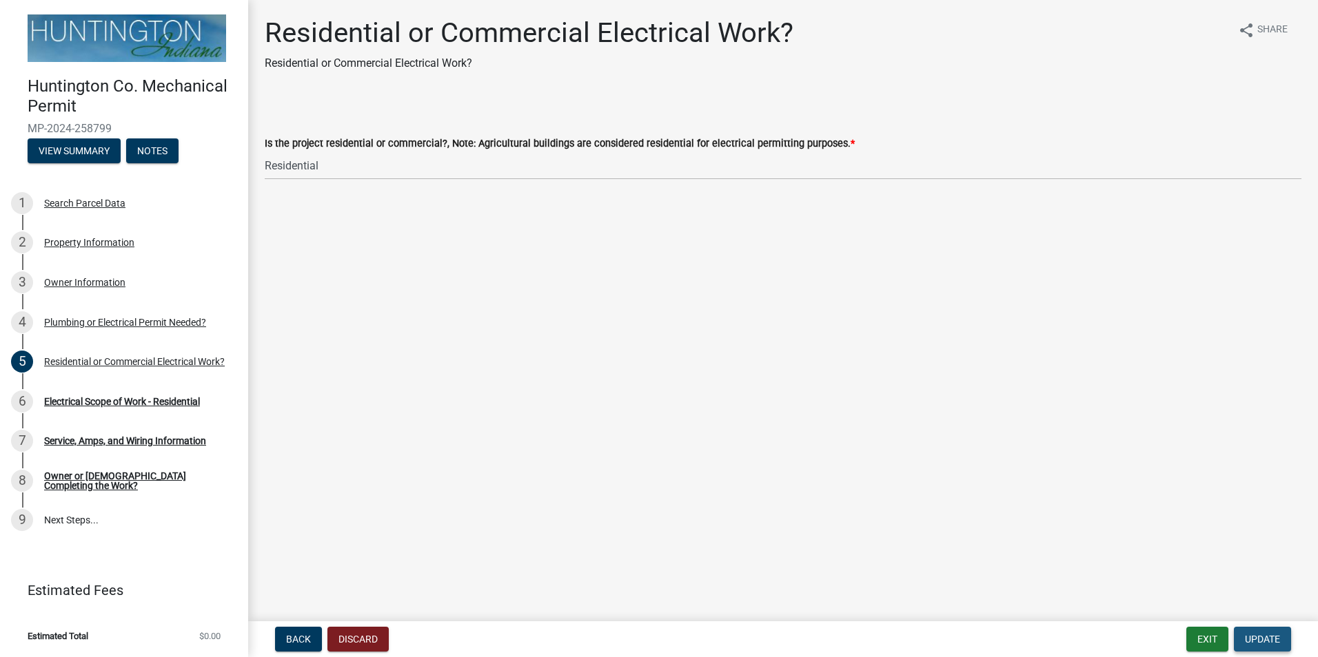
click at [1265, 636] on span "Update" at bounding box center [1262, 639] width 35 height 11
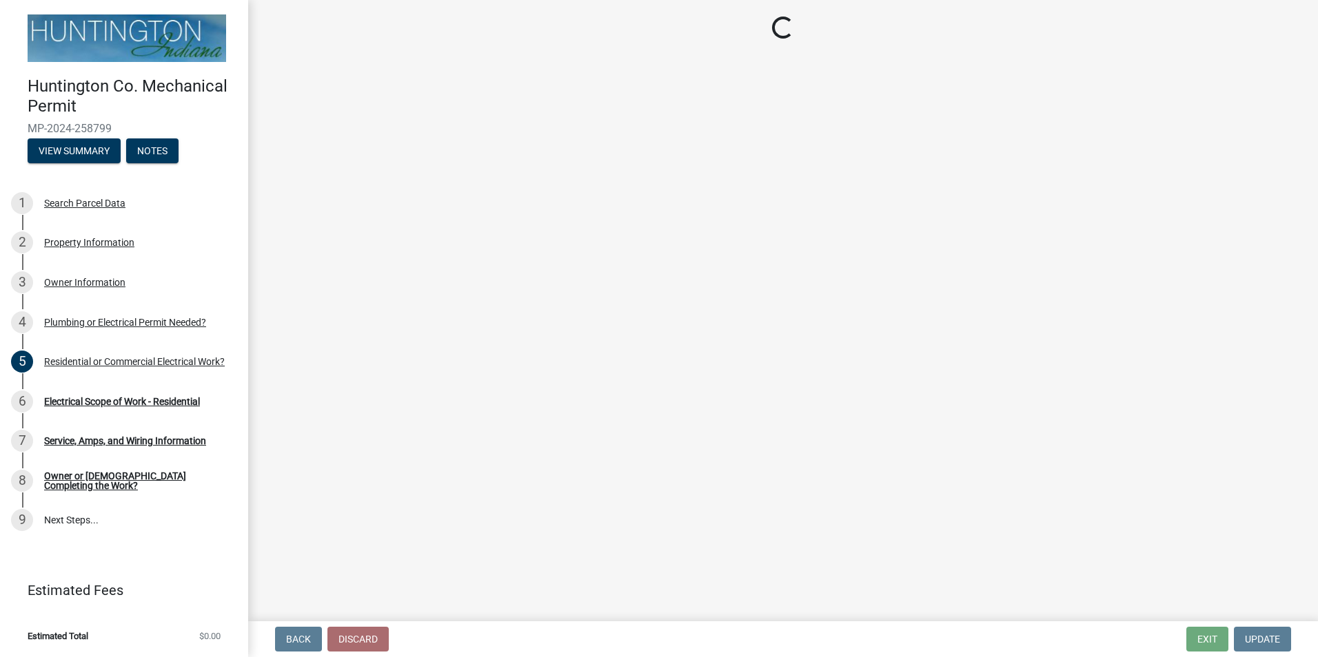
select select "9bdb09e1-e356-4221-9288-64288f1bde99"
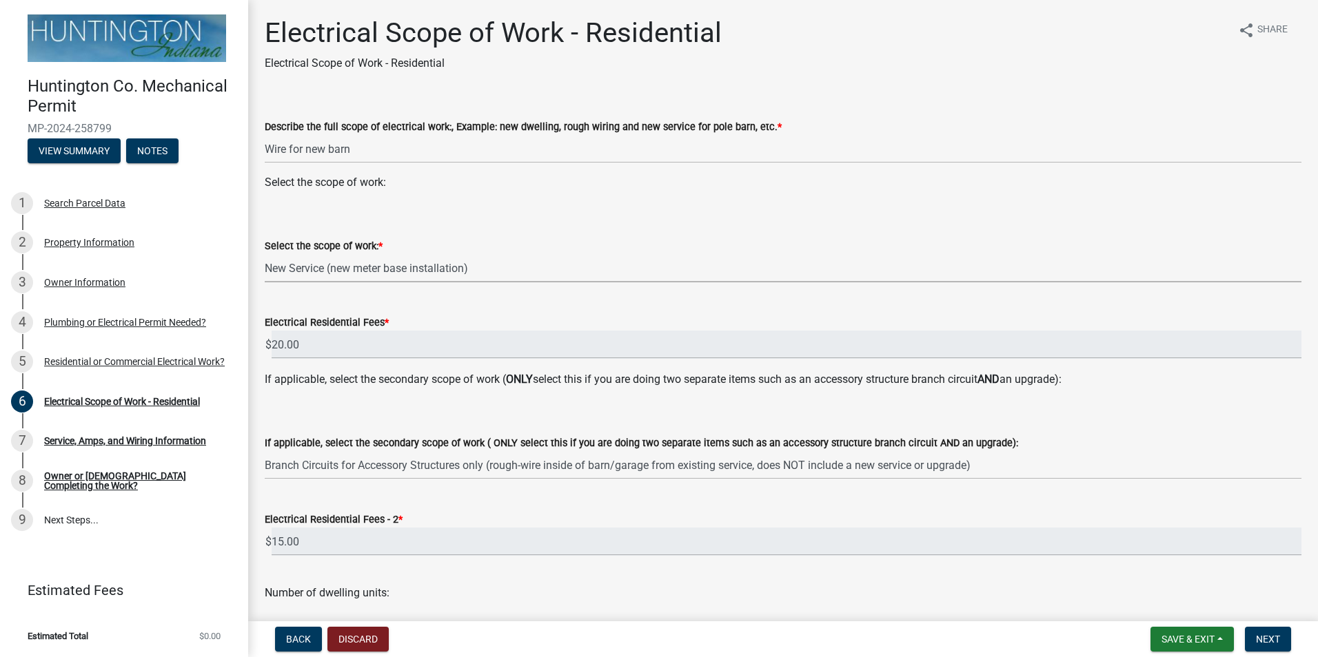
click at [422, 258] on select "Select Item... New Service (new meter base installation) Upgrade (includes relo…" at bounding box center [783, 268] width 1036 height 28
click at [544, 256] on select "Select Item... New Service (new meter base installation) Upgrade (includes relo…" at bounding box center [783, 268] width 1036 height 28
drag, startPoint x: 544, startPoint y: 256, endPoint x: 495, endPoint y: 258, distance: 49.0
click at [495, 258] on select "Select Item... New Service (new meter base installation) Upgrade (includes relo…" at bounding box center [783, 268] width 1036 height 28
click at [265, 254] on select "Select Item... New Service (new meter base installation) Upgrade (includes relo…" at bounding box center [783, 268] width 1036 height 28
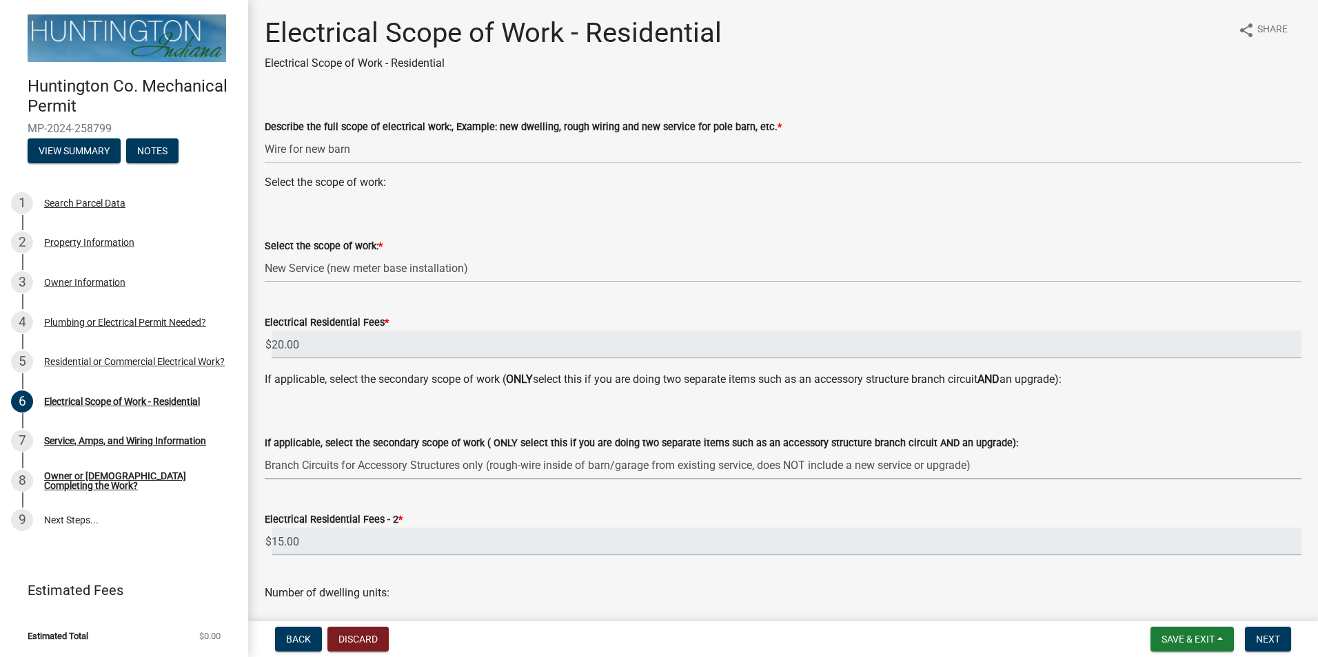
click at [552, 470] on select "Select Item... New Service (new meter base installation) Upgrade (includes relo…" at bounding box center [783, 465] width 1036 height 28
click at [265, 451] on select "Select Item... New Service (new meter base installation) Upgrade (includes relo…" at bounding box center [783, 465] width 1036 height 28
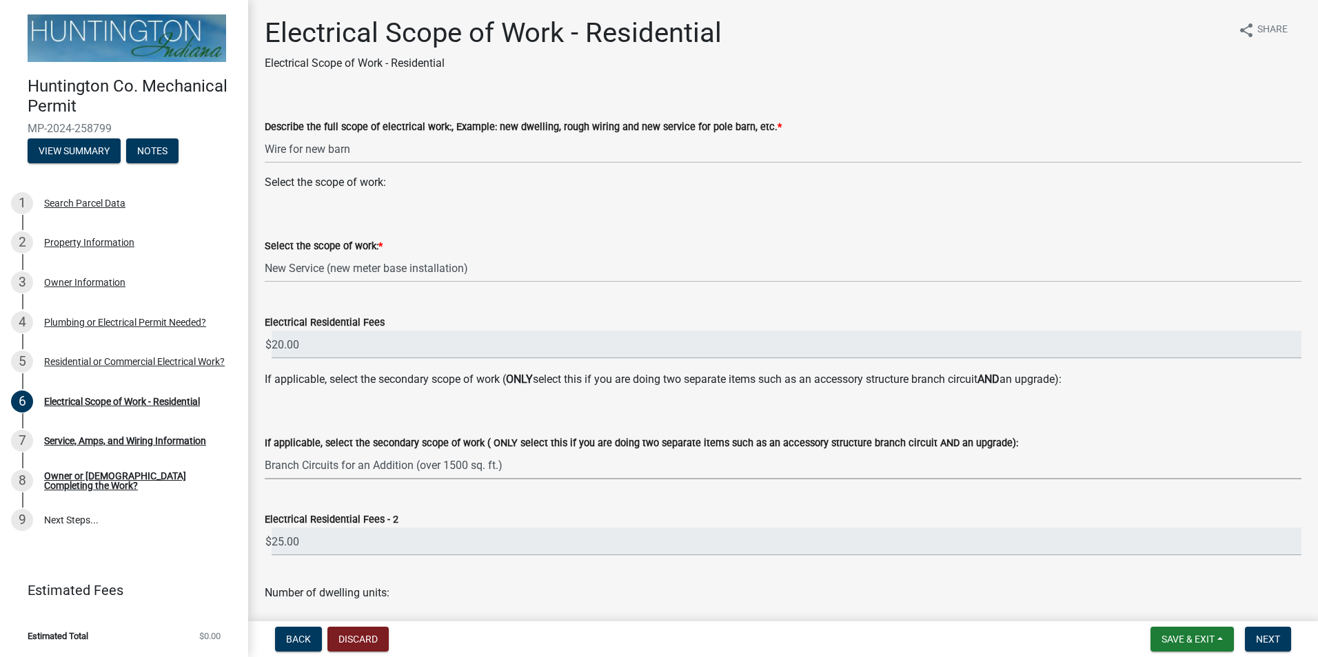
click at [538, 463] on select "Select Item... New Service (new meter base installation) Upgrade (includes relo…" at bounding box center [783, 465] width 1036 height 28
click at [265, 451] on select "Select Item... New Service (new meter base installation) Upgrade (includes relo…" at bounding box center [783, 465] width 1036 height 28
select select "7ef4931d-2844-48db-86f4-9cd3d99fe029"
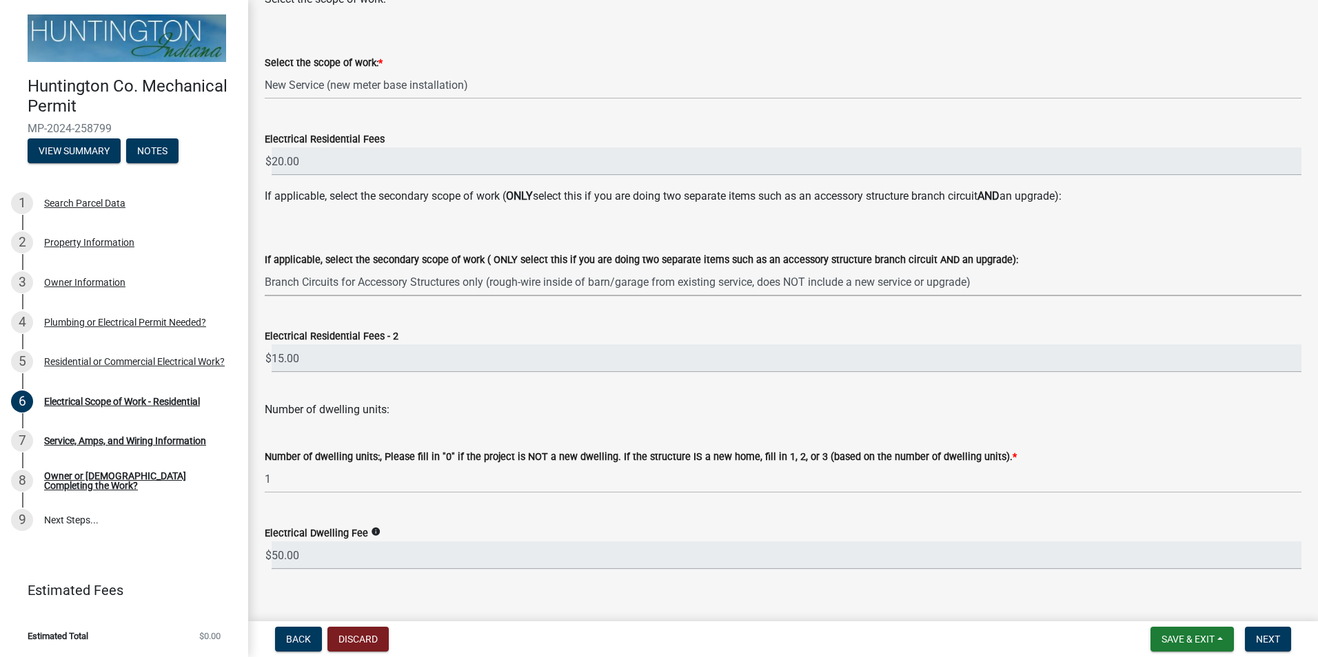
scroll to position [203, 0]
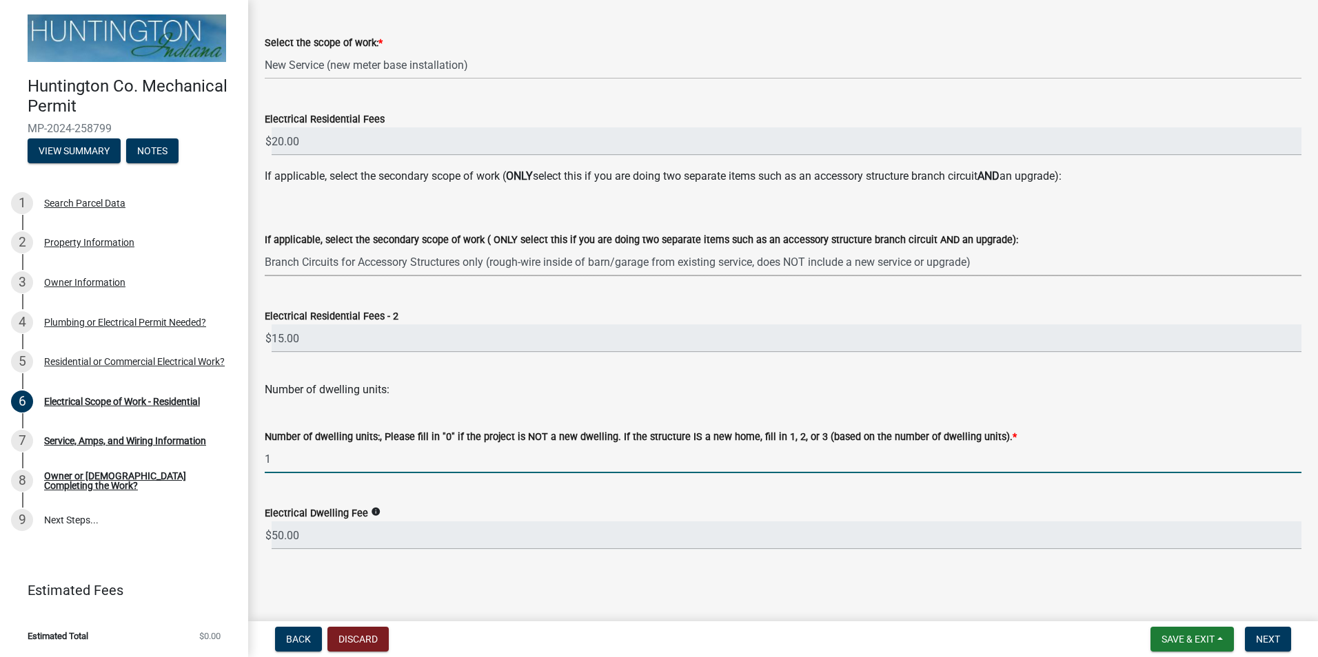
click at [350, 461] on input "1" at bounding box center [783, 459] width 1036 height 28
type input "0"
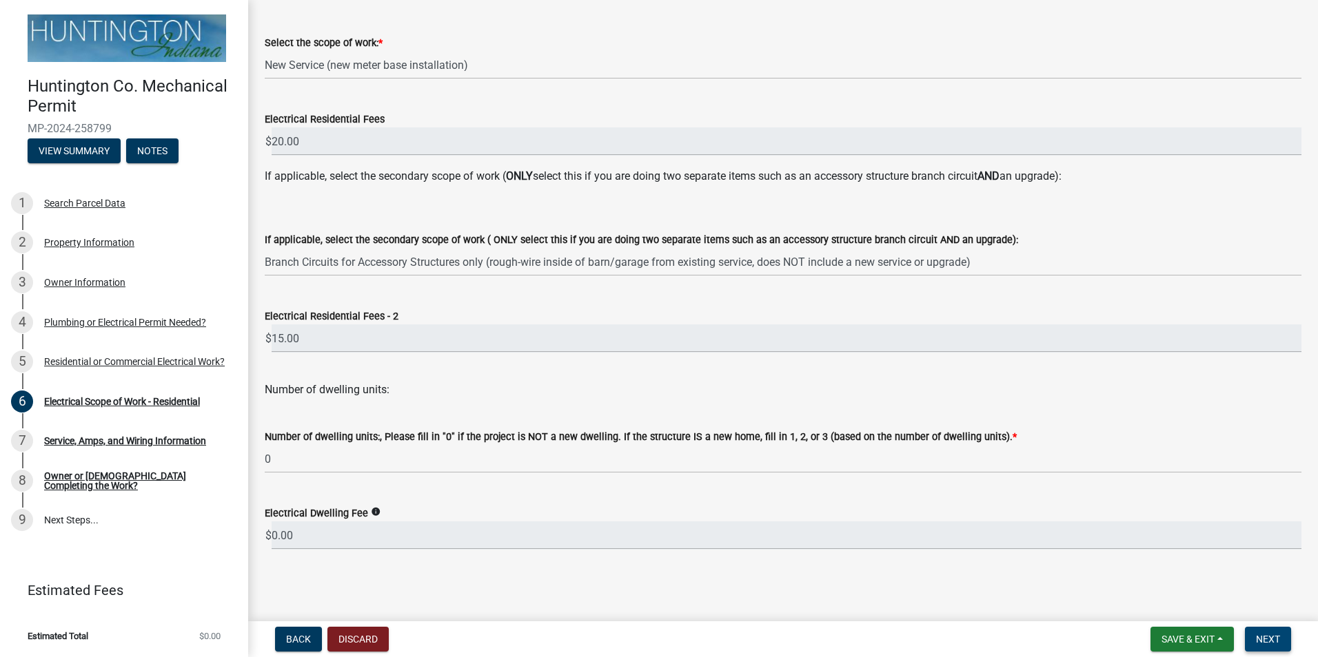
click at [1260, 637] on span "Next" at bounding box center [1268, 639] width 24 height 11
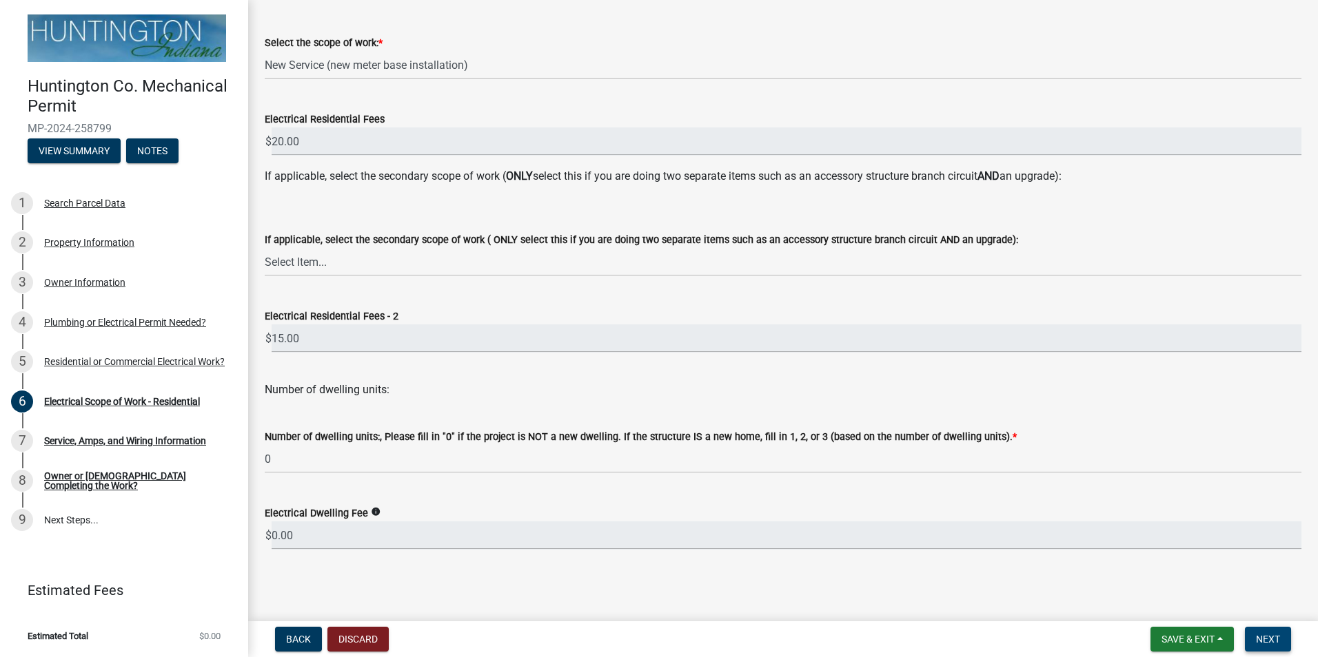
scroll to position [0, 0]
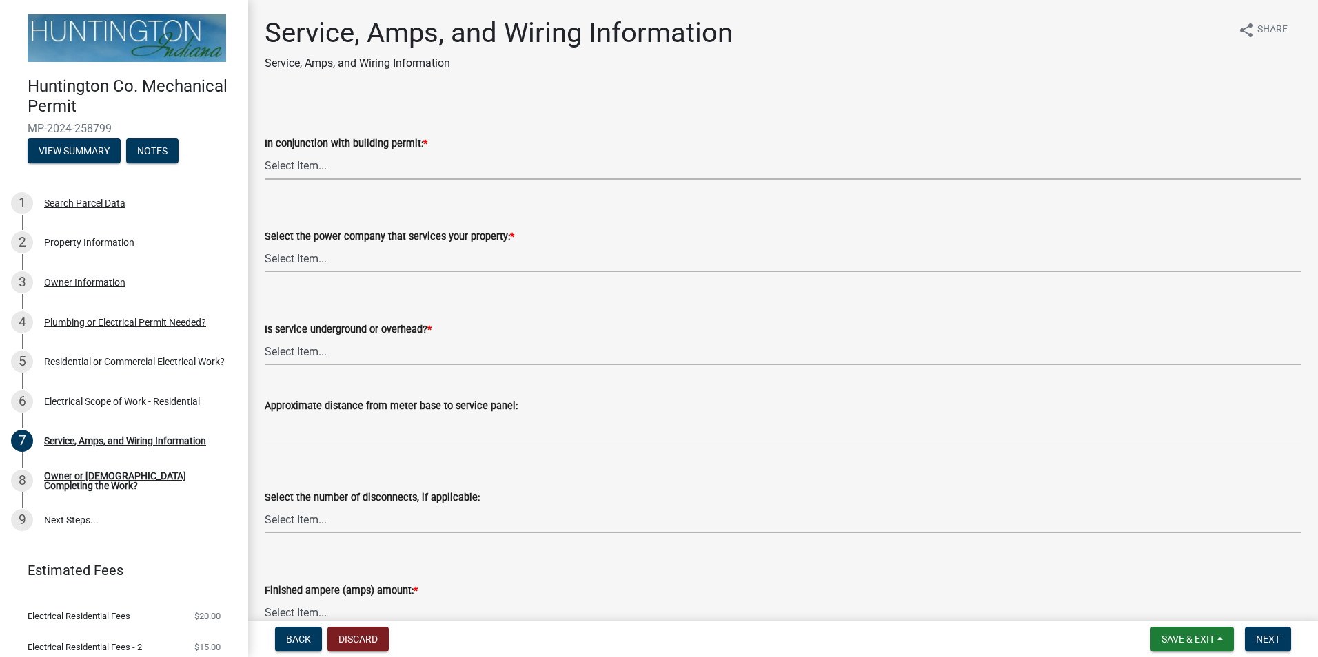
click at [325, 161] on select "Select Item... Yes No" at bounding box center [783, 166] width 1036 height 28
click at [265, 152] on select "Select Item... Yes No" at bounding box center [783, 166] width 1036 height 28
select select "93f45f8b-0008-4bc3-ad99-7edf3db31922"
click at [351, 257] on select "Select Item... Duke Energy Northeastern REMC Wabash County REMC [PERSON_NAME] U…" at bounding box center [783, 259] width 1036 height 28
click at [265, 245] on select "Select Item... Duke Energy Northeastern REMC Wabash County REMC [PERSON_NAME] U…" at bounding box center [783, 259] width 1036 height 28
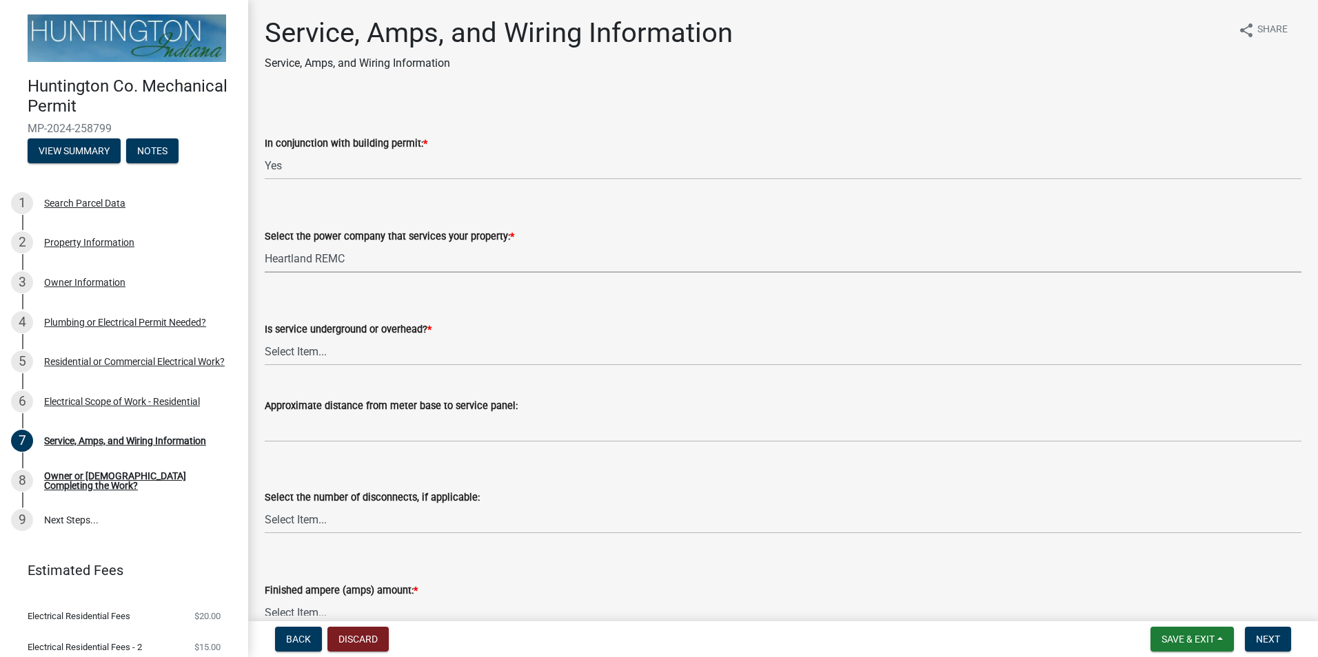
select select "c367502c-c792-4ca6-b28c-e3bf444e9dd0"
click at [349, 349] on select "Select Item... Underground Overhead" at bounding box center [783, 352] width 1036 height 28
click at [265, 338] on select "Select Item... Underground Overhead" at bounding box center [783, 352] width 1036 height 28
select select "ae88532c-6f26-494f-9fbf-7b0ffd7225c9"
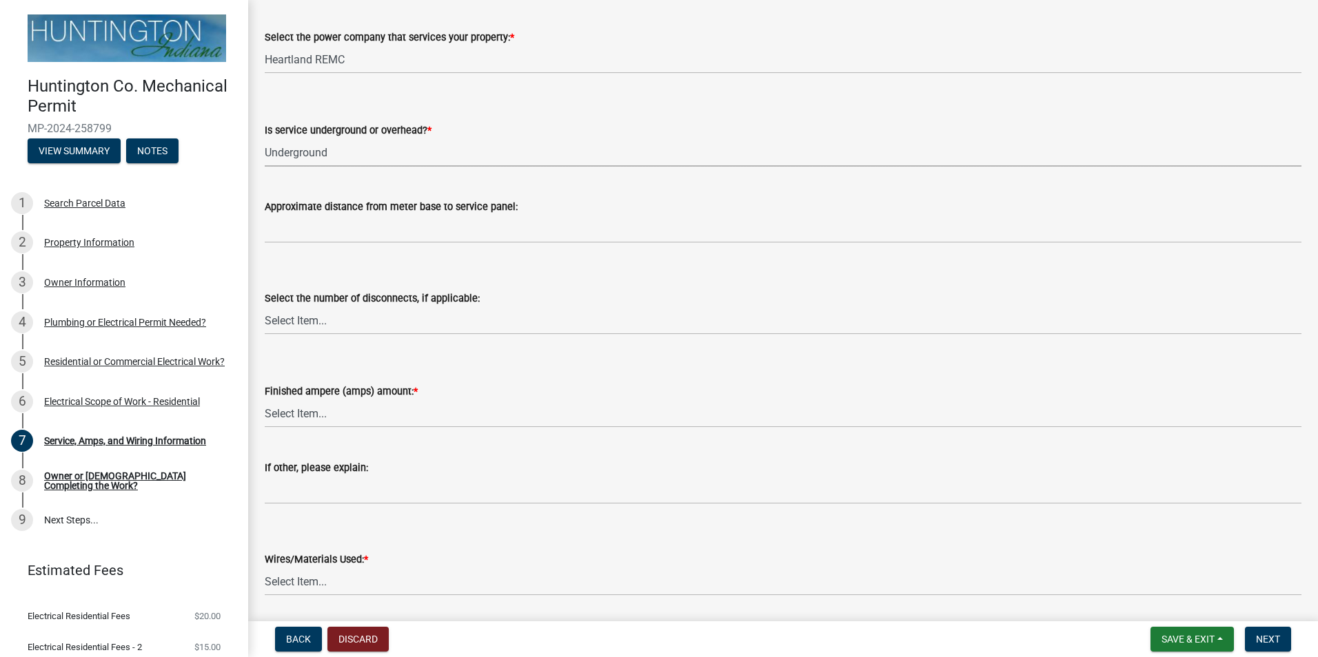
scroll to position [207, 0]
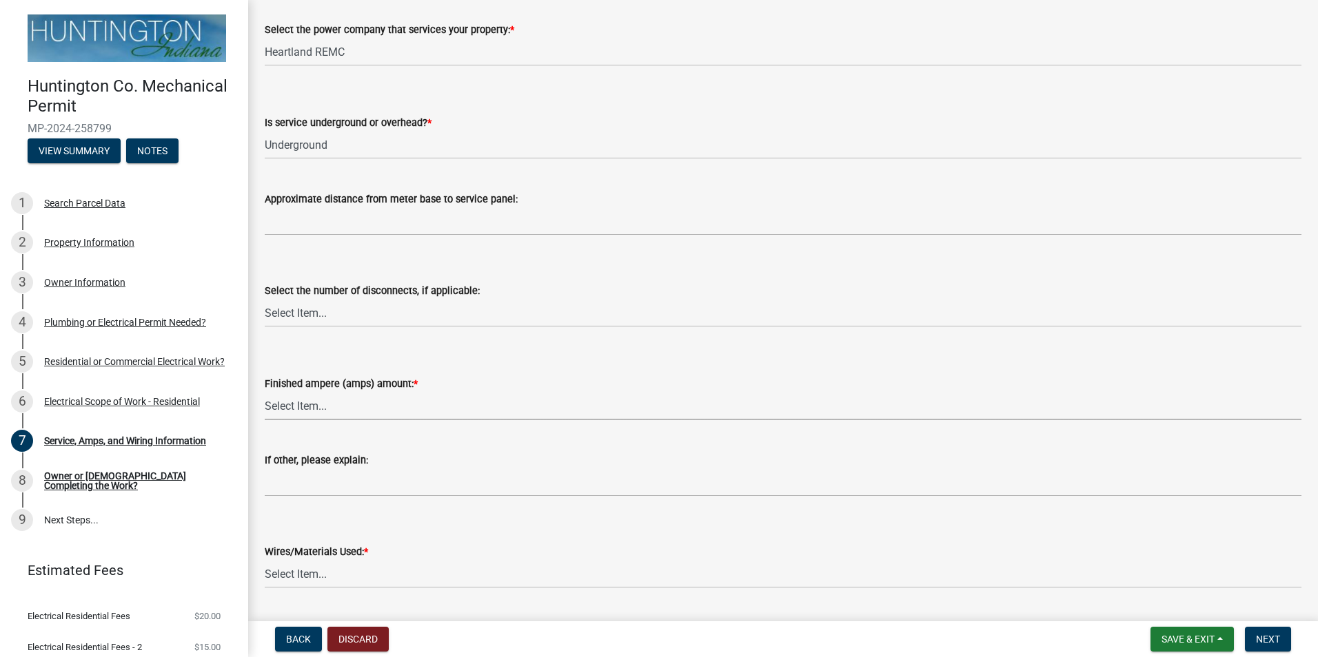
click at [378, 393] on select "Select Item... 100 amp 200 amp 400 amp other" at bounding box center [783, 406] width 1036 height 28
click at [265, 392] on select "Select Item... 100 amp 200 amp 400 amp other" at bounding box center [783, 406] width 1036 height 28
select select "77917e57-3373-4527-be00-46cfa300debe"
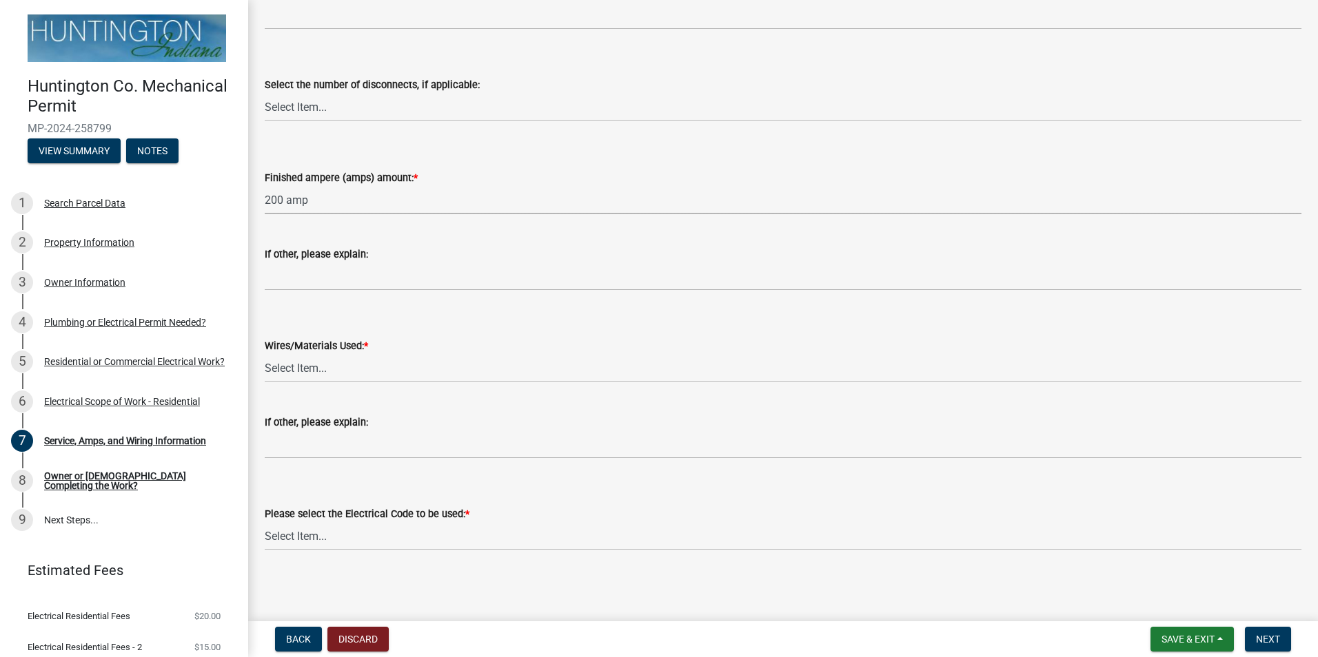
scroll to position [413, 0]
click at [359, 362] on select "Select Item... 2 AWG Aluminum 4 AWG Copper 2-4/0 or 1-1/0 Aluminum 2/0 Copper 2…" at bounding box center [783, 368] width 1036 height 28
click at [265, 354] on select "Select Item... 2 AWG Aluminum 4 AWG Copper 2-4/0 or 1-1/0 Aluminum 2/0 Copper 2…" at bounding box center [783, 368] width 1036 height 28
select select "6b87888a-4deb-48a2-ac11-26351d48ff00"
click at [348, 535] on select "Select Item... [US_STATE] Electrical Code One & Two Family Dwelling Code" at bounding box center [783, 536] width 1036 height 28
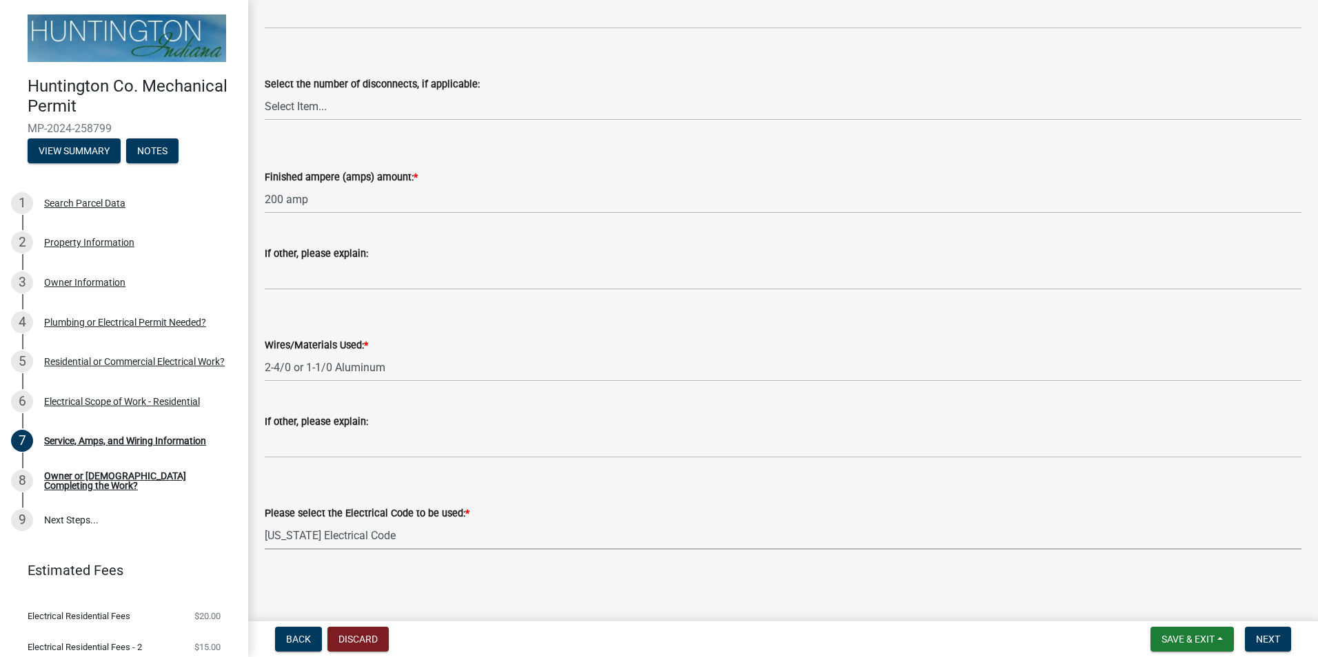
click at [265, 522] on select "Select Item... [US_STATE] Electrical Code One & Two Family Dwelling Code" at bounding box center [783, 536] width 1036 height 28
select select "5aeea631-e80a-4ba0-b39f-f5c26114ddfc"
click at [1263, 635] on span "Next" at bounding box center [1268, 639] width 24 height 11
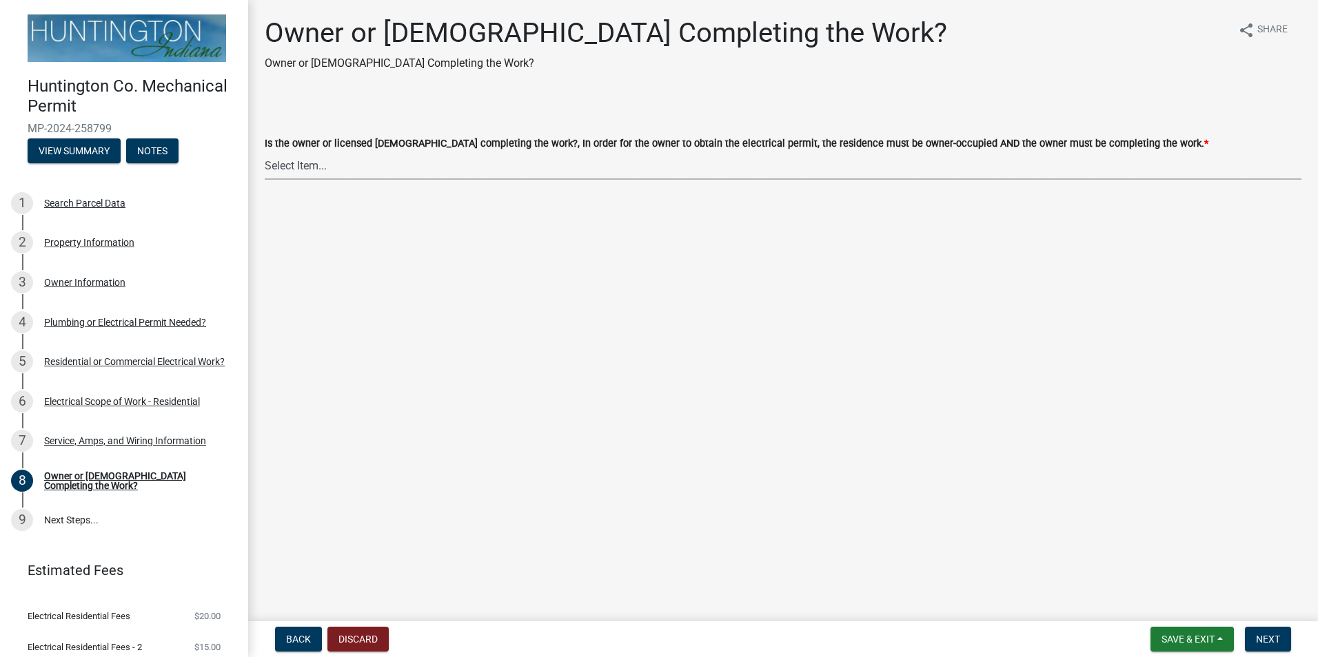
click at [530, 172] on select "Select Item... owner contractor" at bounding box center [783, 166] width 1036 height 28
click at [265, 152] on select "Select Item... owner contractor" at bounding box center [783, 166] width 1036 height 28
click at [489, 173] on select "Select Item... owner contractor" at bounding box center [783, 166] width 1036 height 28
click at [265, 152] on select "Select Item... owner contractor" at bounding box center [783, 166] width 1036 height 28
select select "408e0cf4-d53f-4268-b860-e8792218a171"
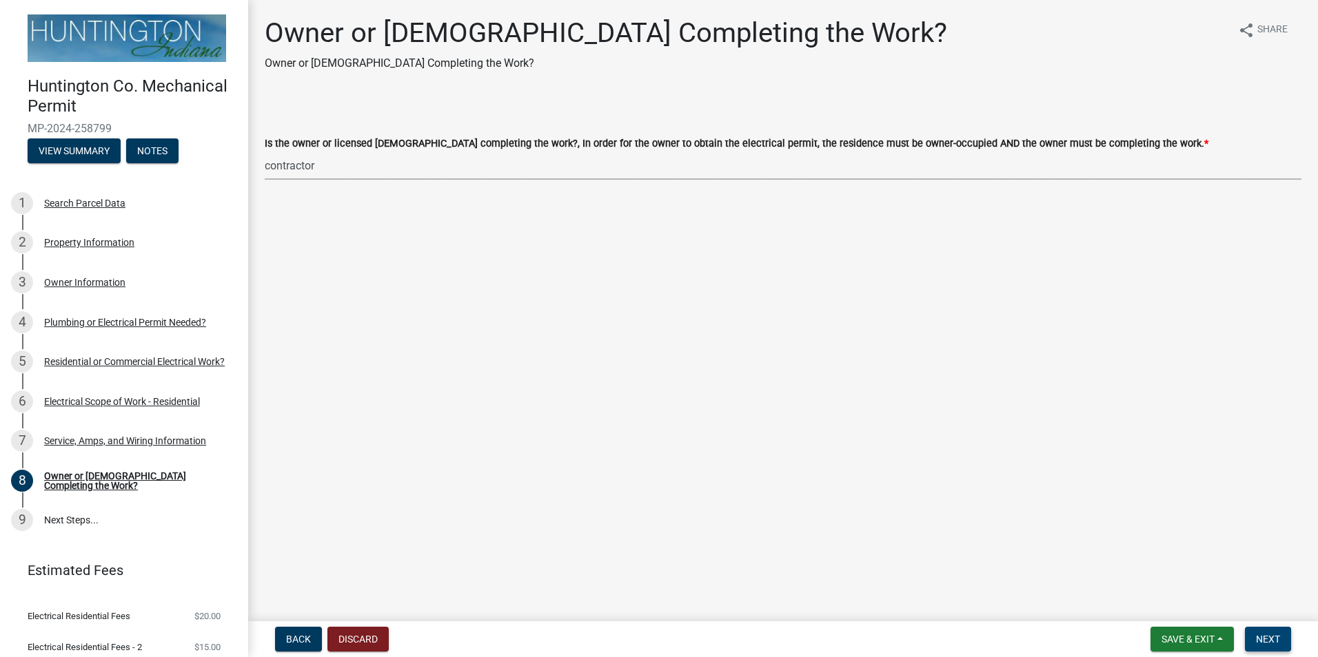
click at [1267, 628] on button "Next" at bounding box center [1268, 639] width 46 height 25
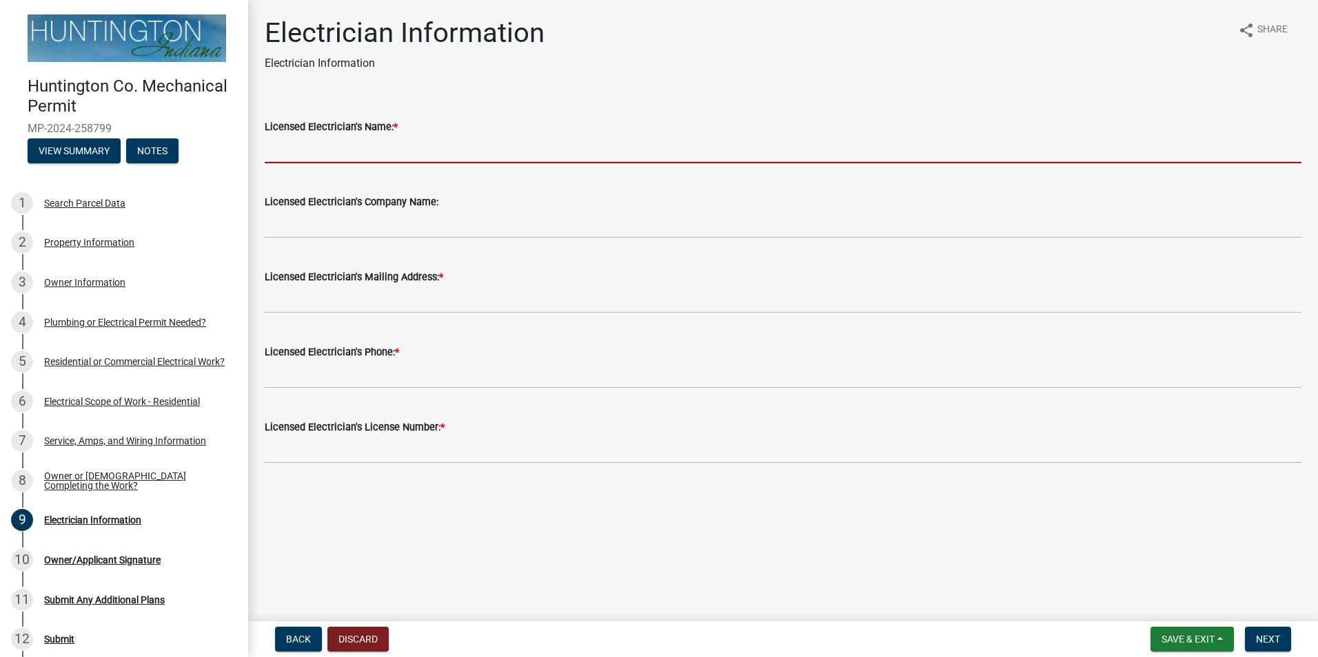
click at [356, 155] on input "Licensed Electrician's Name: *" at bounding box center [783, 149] width 1036 height 28
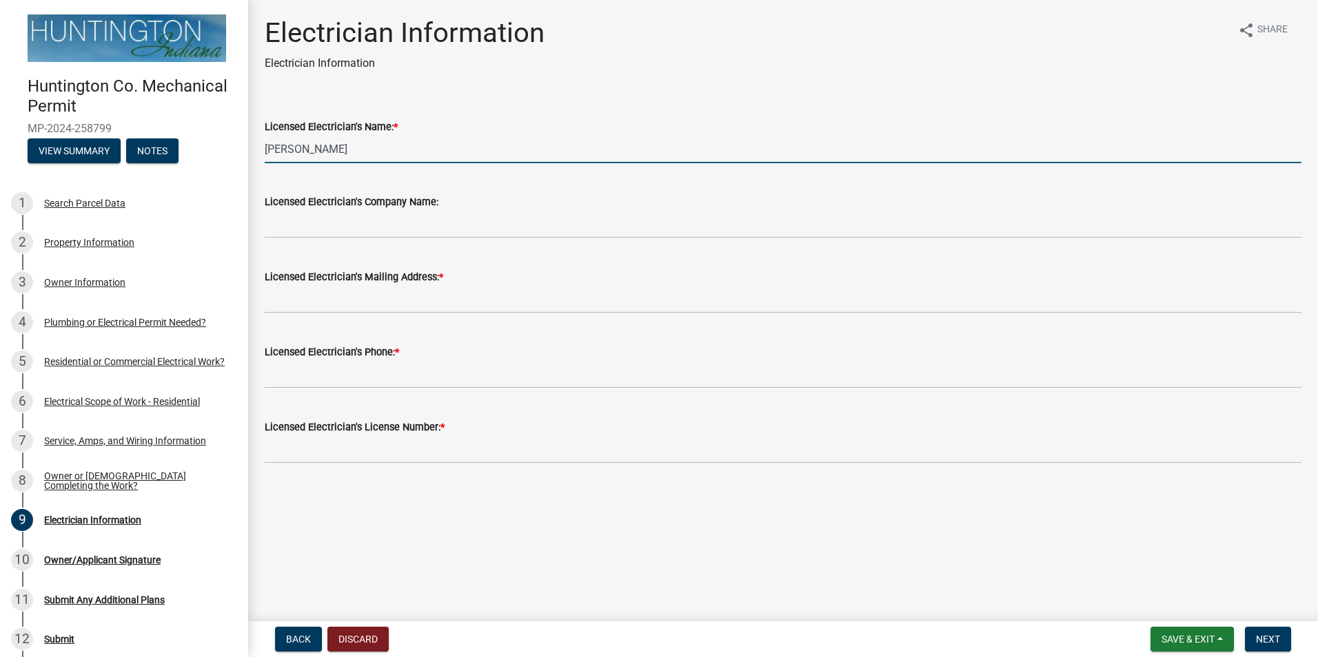
click at [356, 155] on input "[PERSON_NAME]" at bounding box center [783, 149] width 1036 height 28
type input "[PERSON_NAME]"
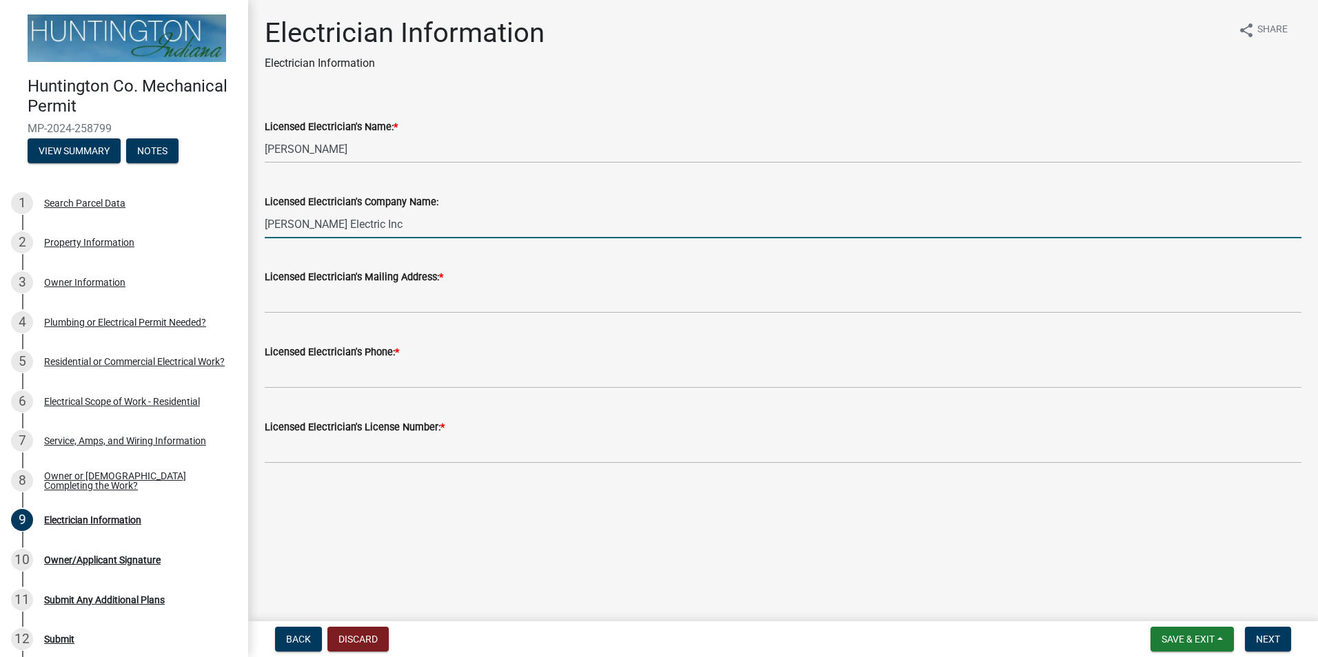
type input "[PERSON_NAME] Electric Inc"
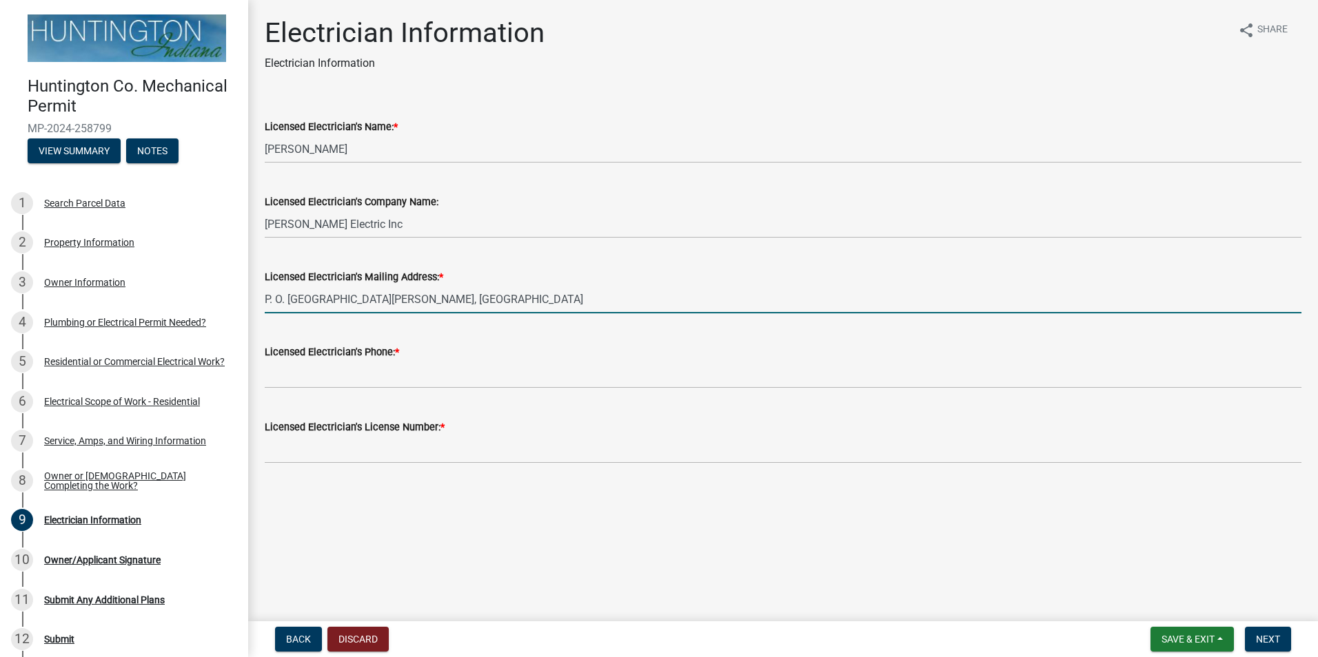
type input "P. O. [GEOGRAPHIC_DATA][PERSON_NAME], [GEOGRAPHIC_DATA]"
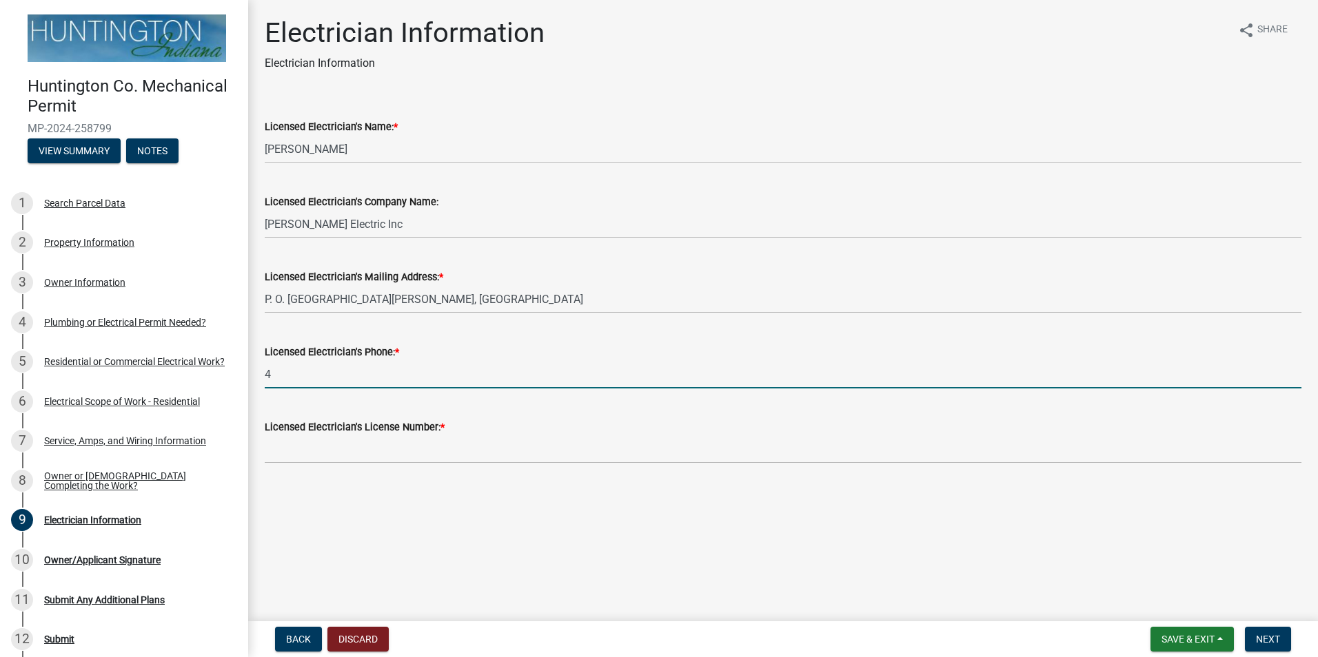
type input "4"
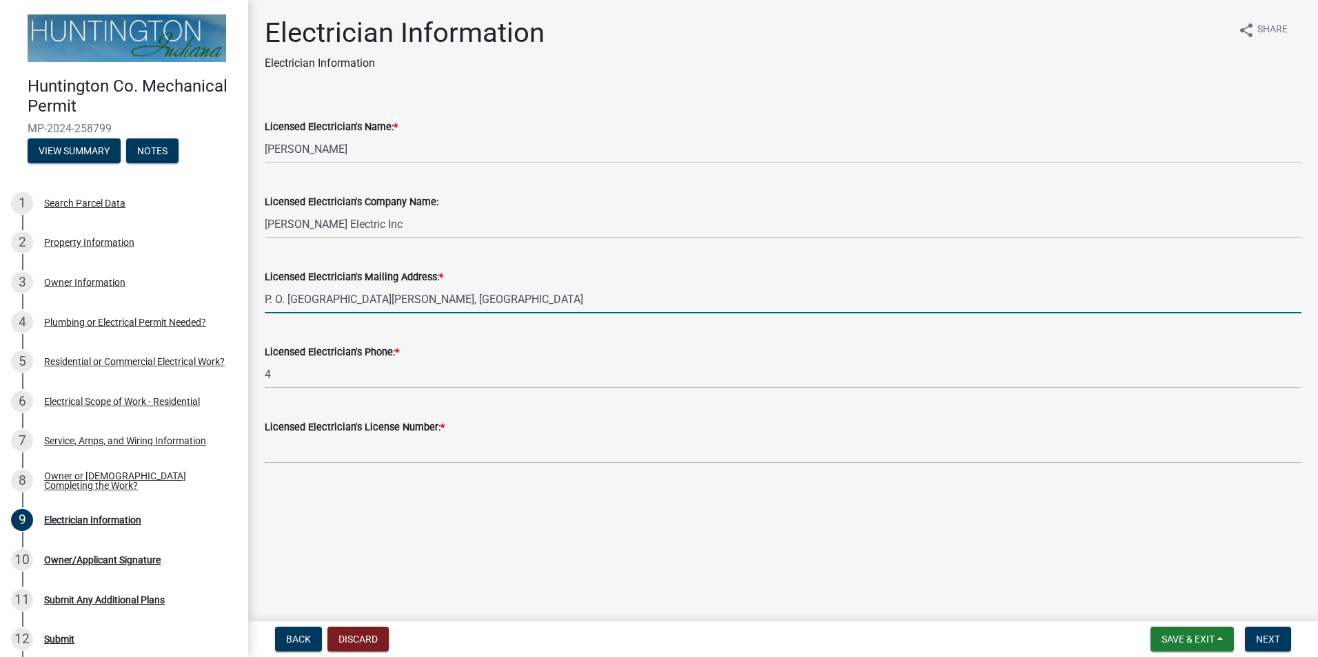
click at [468, 301] on input "P. O. [GEOGRAPHIC_DATA][PERSON_NAME], [GEOGRAPHIC_DATA]" at bounding box center [783, 299] width 1036 height 28
type input "P. O. [STREET_ADDRESS][PERSON_NAME]"
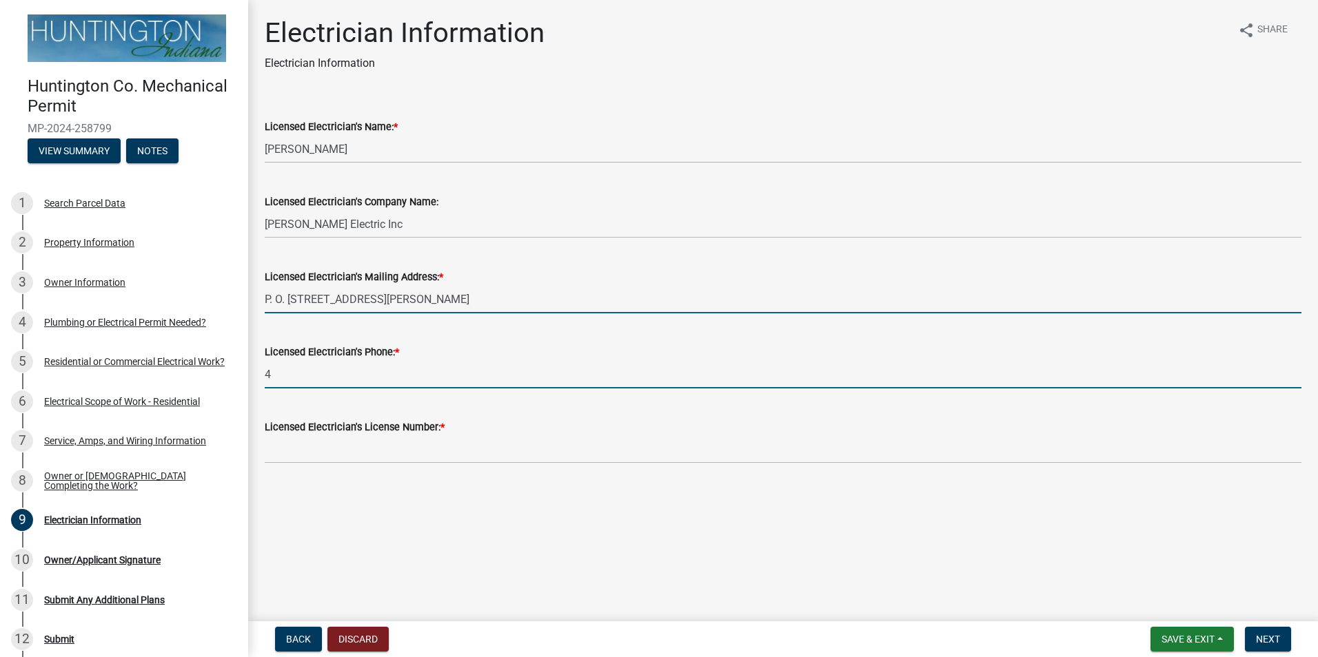
click at [395, 382] on input "4" at bounding box center [783, 374] width 1036 height 28
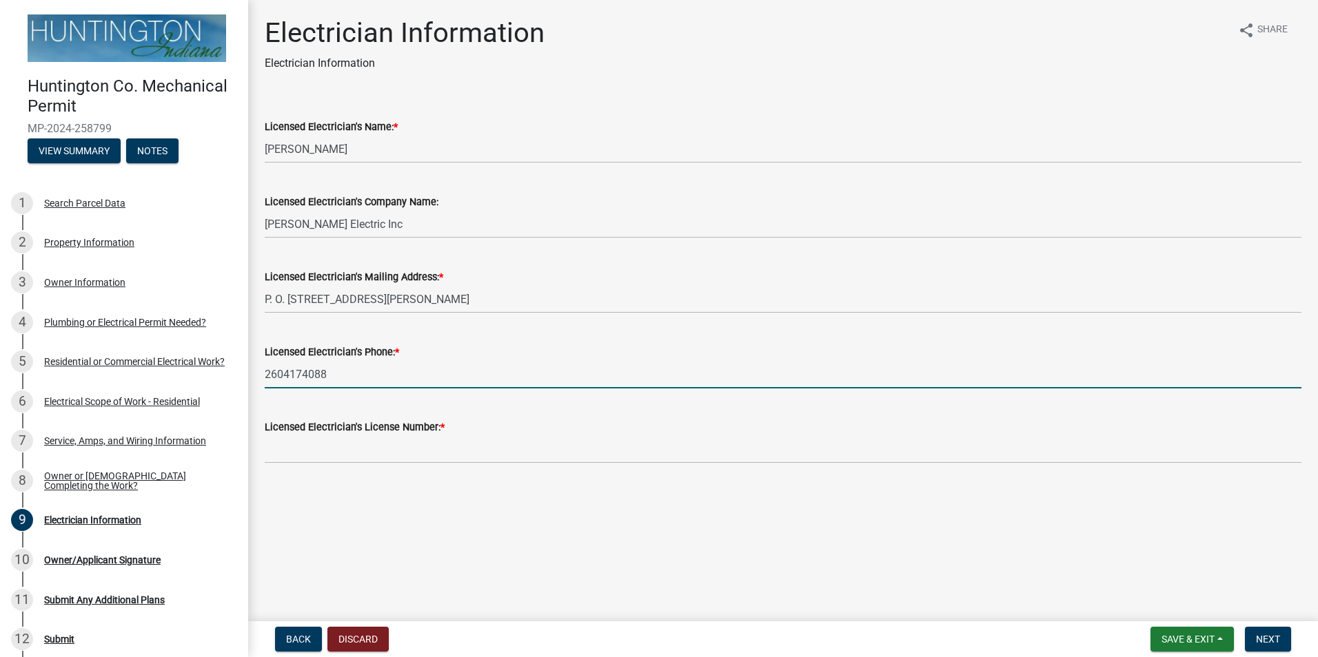
type input "2604174088"
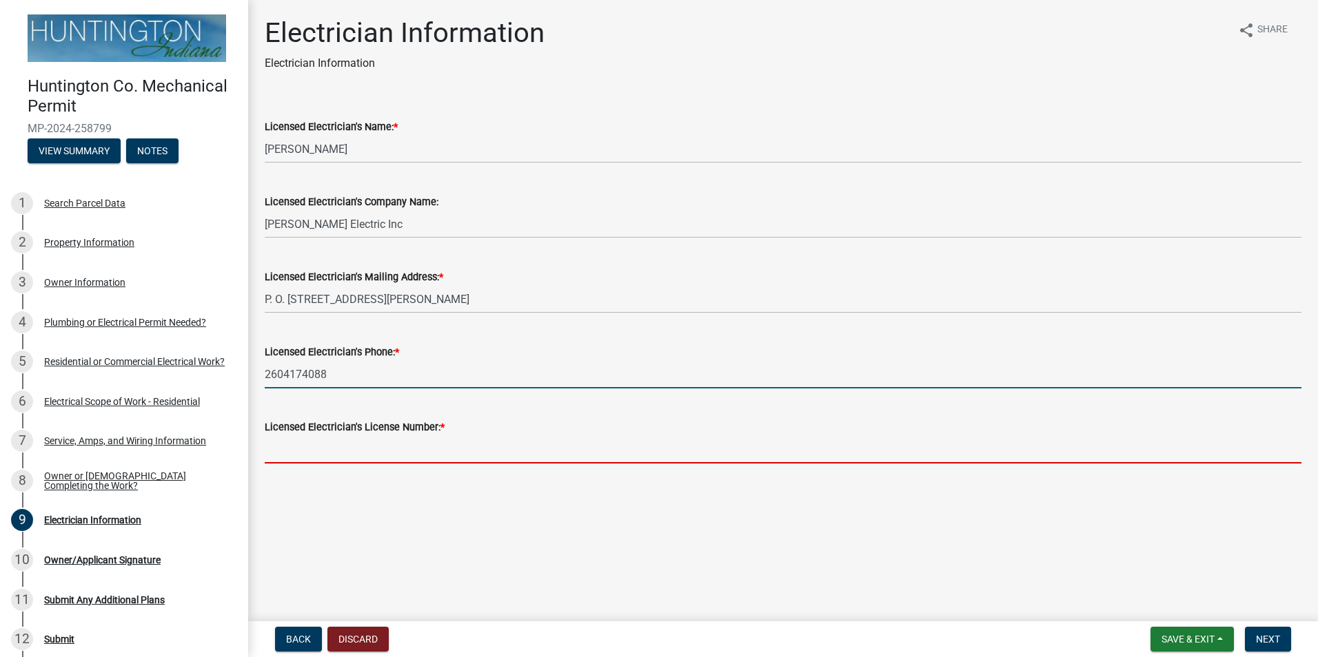
click at [393, 451] on input "Licensed Electrician's License Number: *" at bounding box center [783, 450] width 1036 height 28
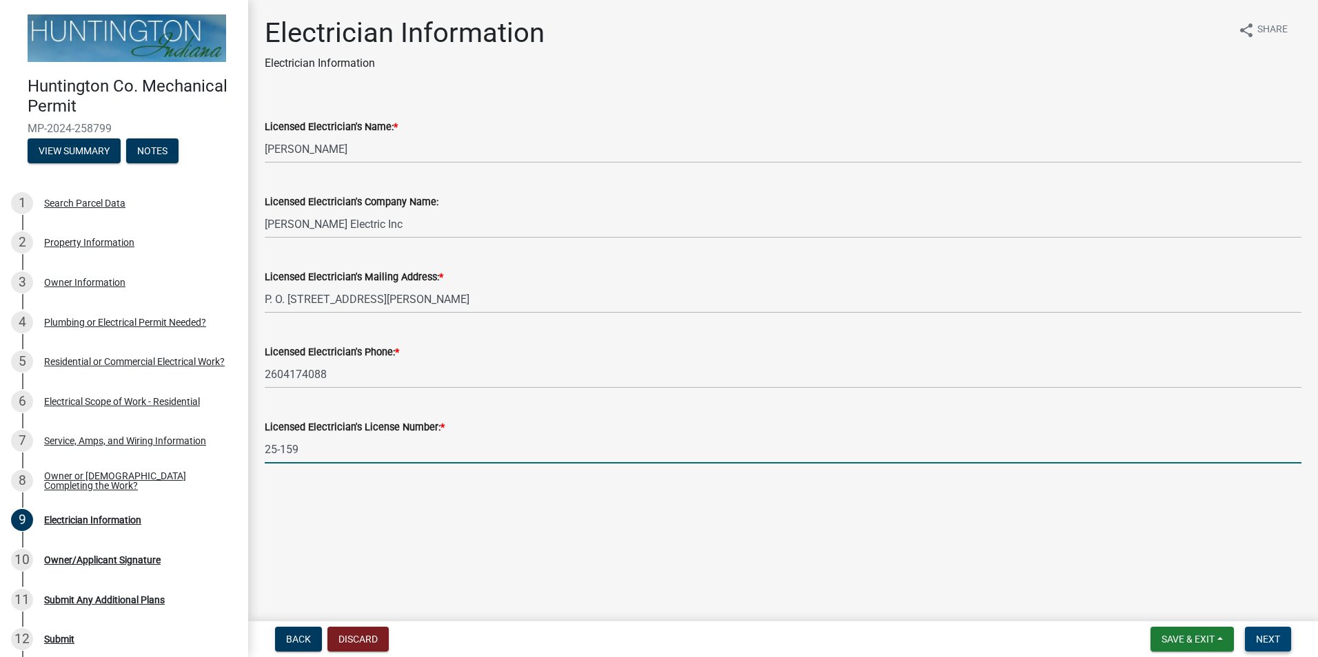
type input "25-159"
click at [1262, 637] on span "Next" at bounding box center [1268, 639] width 24 height 11
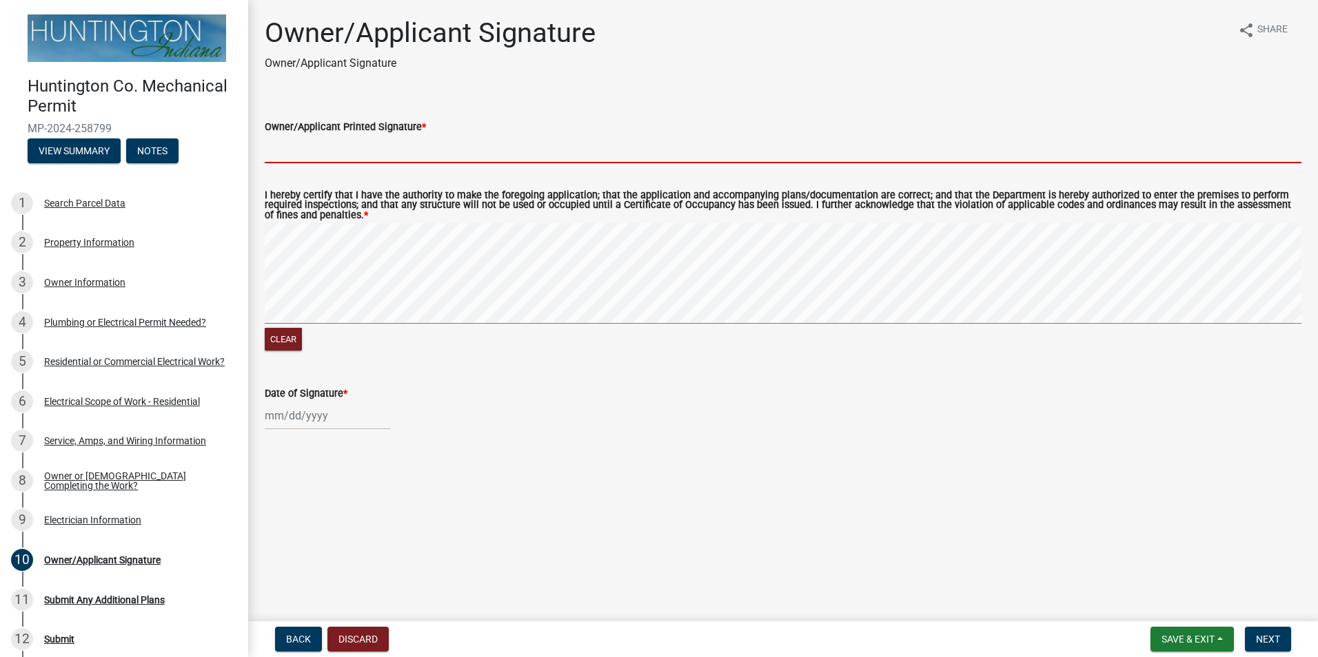
click at [356, 159] on input "Owner/Applicant Printed Signature *" at bounding box center [783, 149] width 1036 height 28
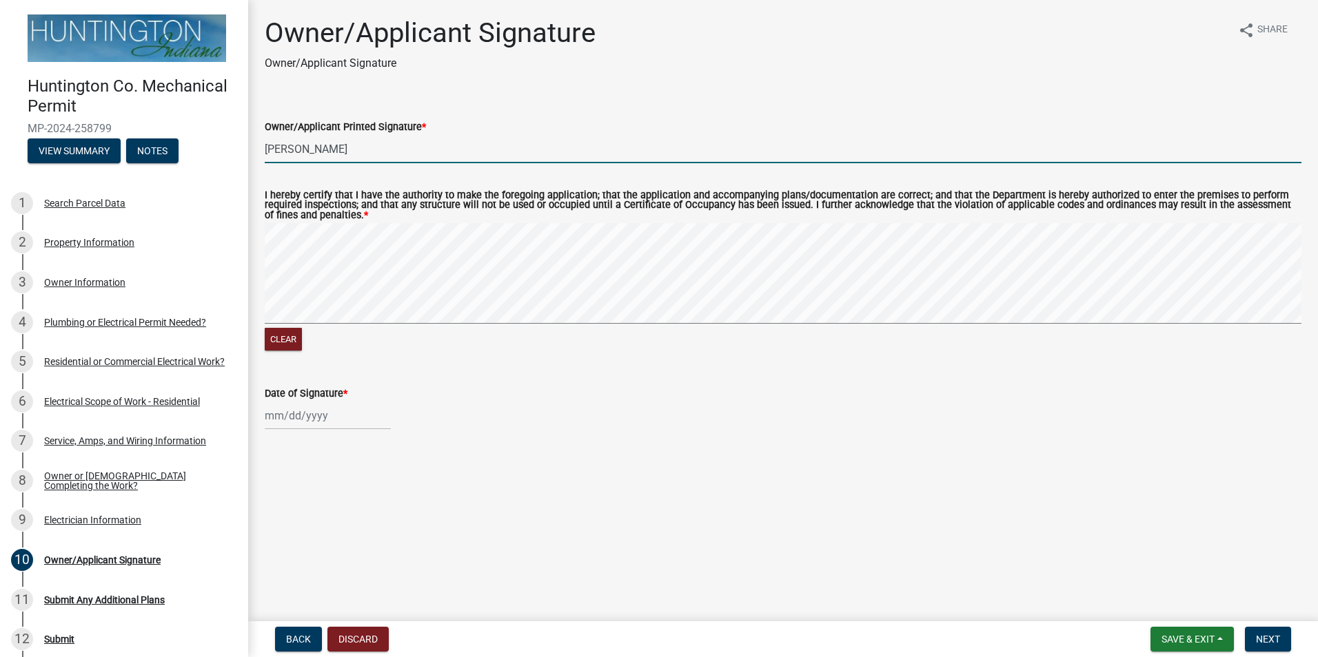
type input "[PERSON_NAME]"
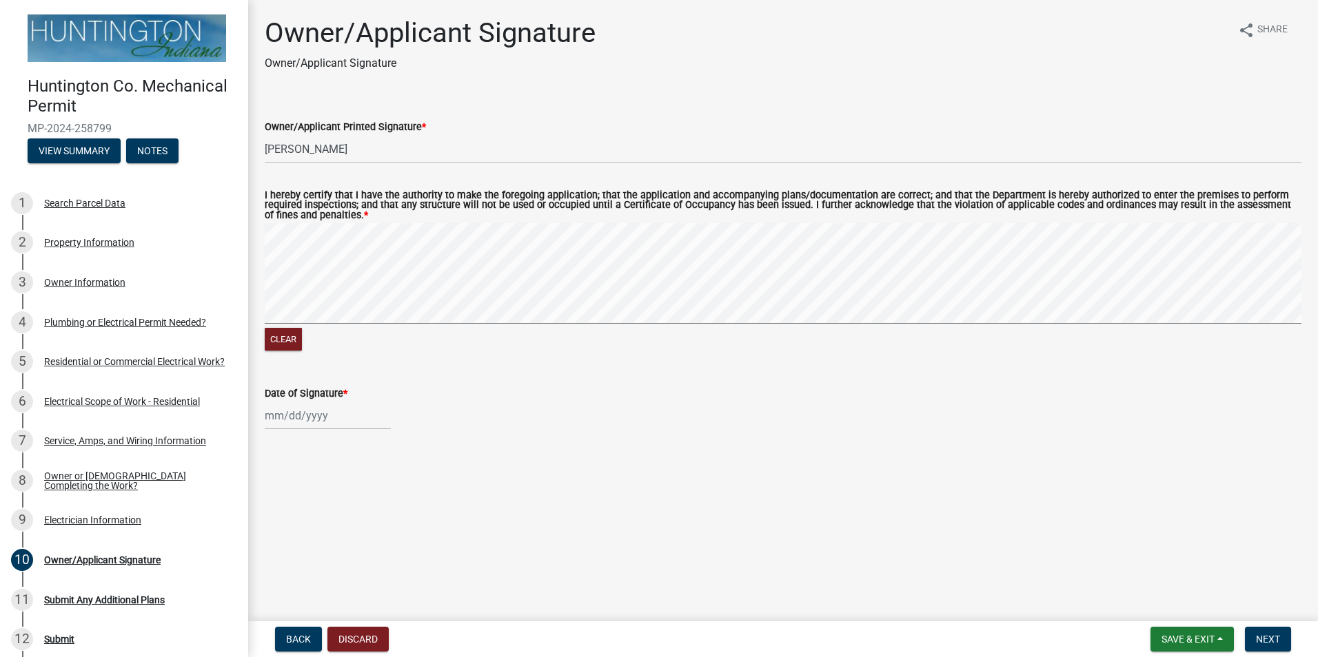
click at [357, 123] on label "Owner/Applicant Printed Signature *" at bounding box center [345, 128] width 161 height 10
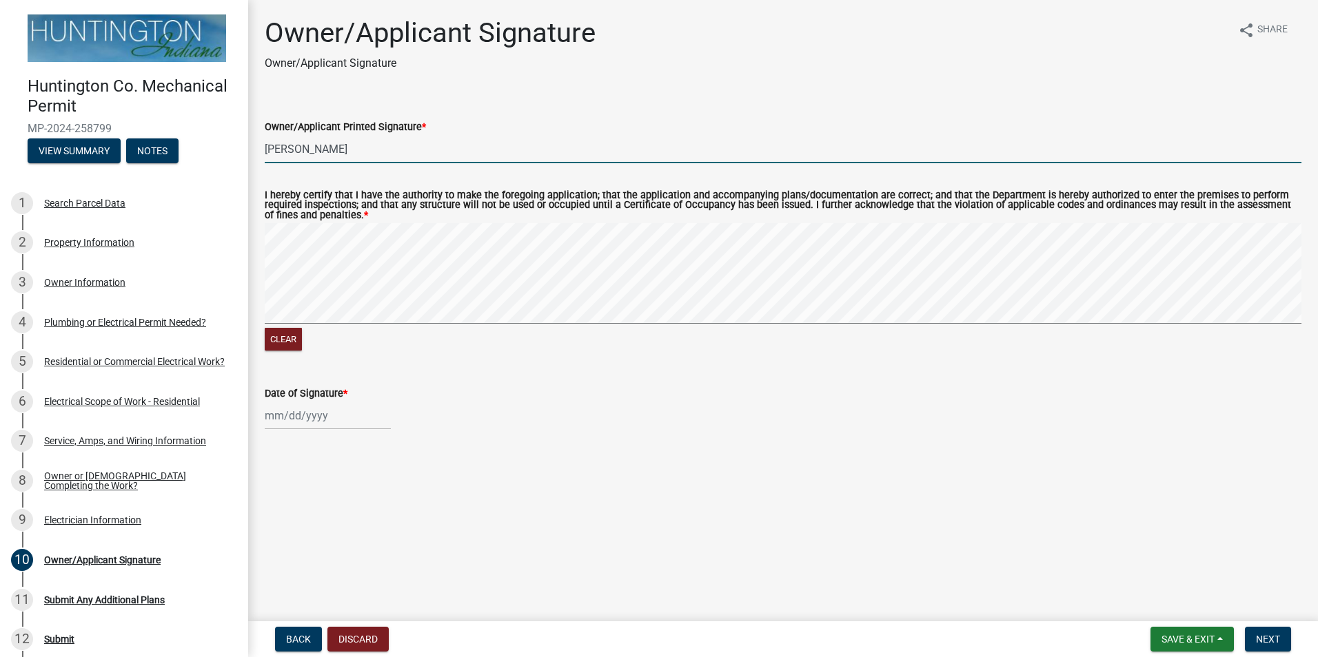
click at [357, 135] on input "[PERSON_NAME]" at bounding box center [783, 149] width 1036 height 28
type input "[PERSON_NAME]"
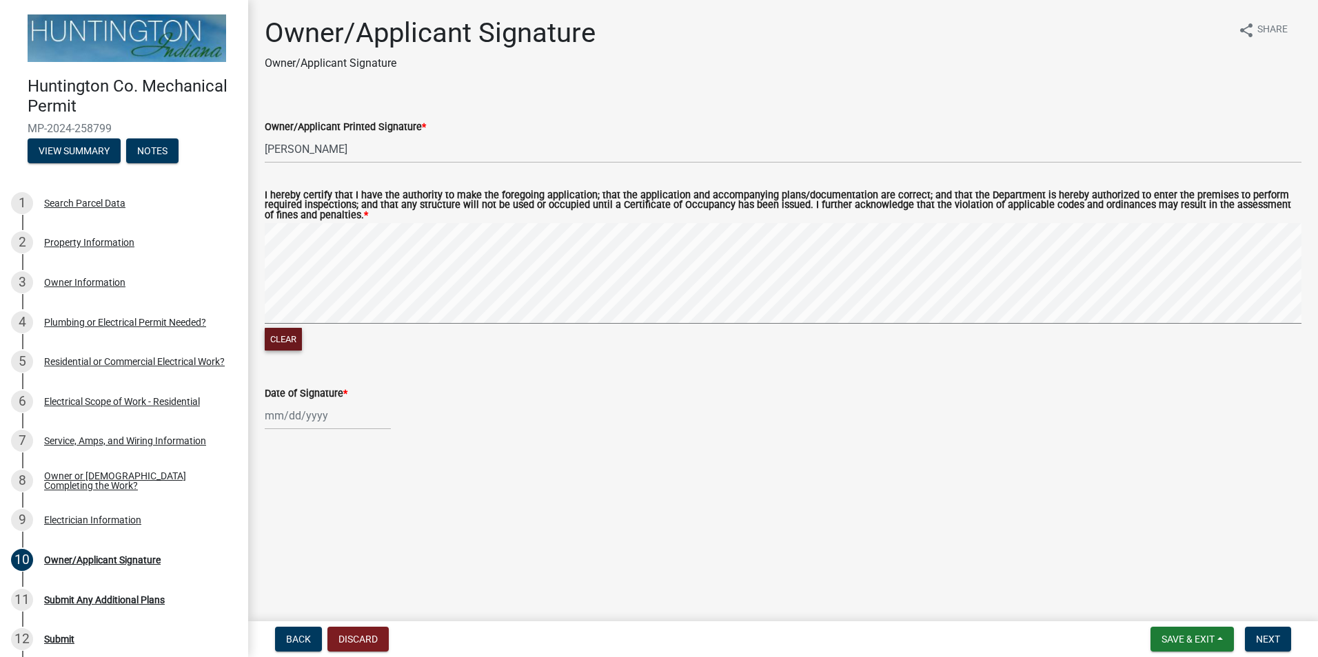
click at [530, 367] on wm-data-entity-input-list "Owner/Applicant Printed Signature * [PERSON_NAME] I hereby certify that I have …" at bounding box center [783, 270] width 1036 height 343
click at [300, 422] on div at bounding box center [328, 416] width 126 height 28
select select "10"
select select "2025"
click at [280, 512] on div "6" at bounding box center [278, 511] width 22 height 22
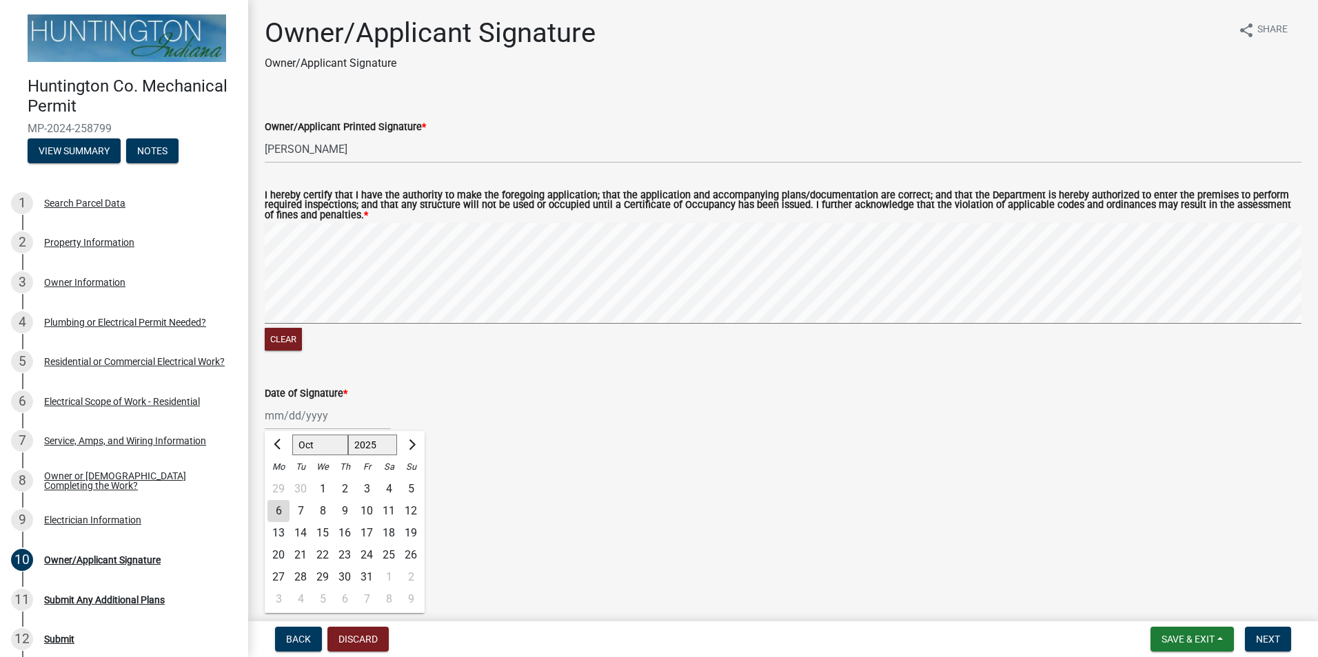
type input "[DATE]"
click at [1267, 648] on button "Next" at bounding box center [1268, 639] width 46 height 25
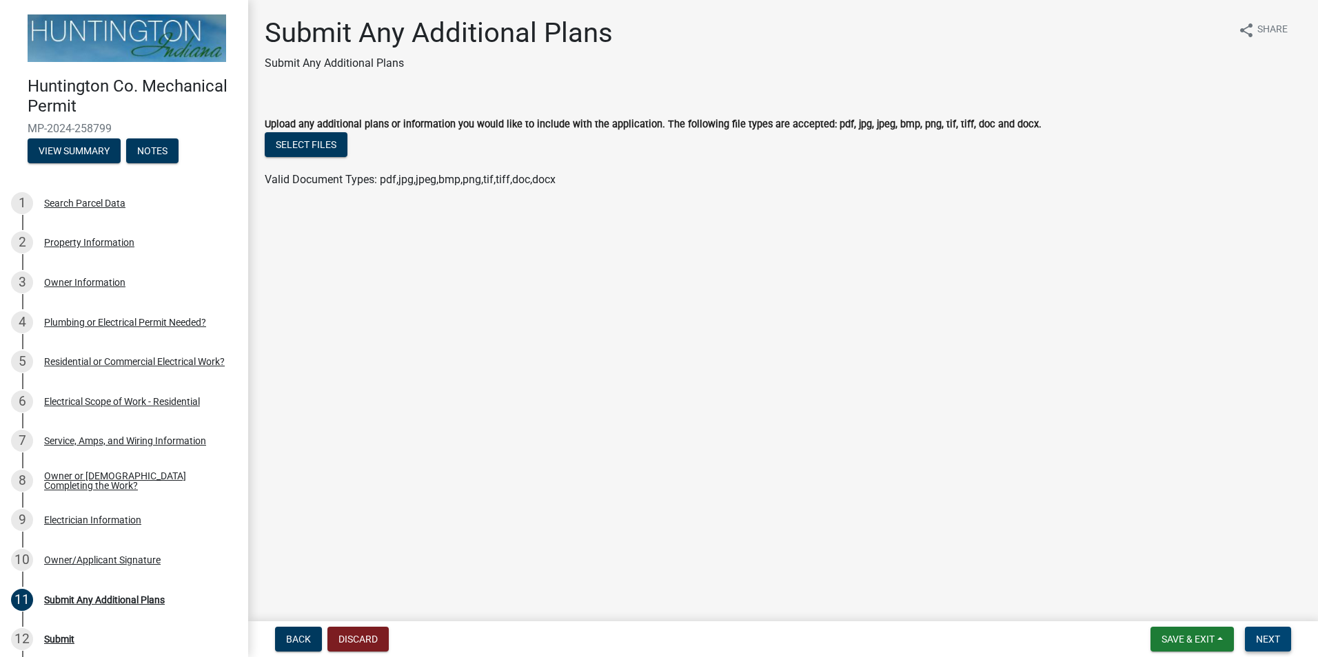
click at [1280, 641] on span "Next" at bounding box center [1268, 639] width 24 height 11
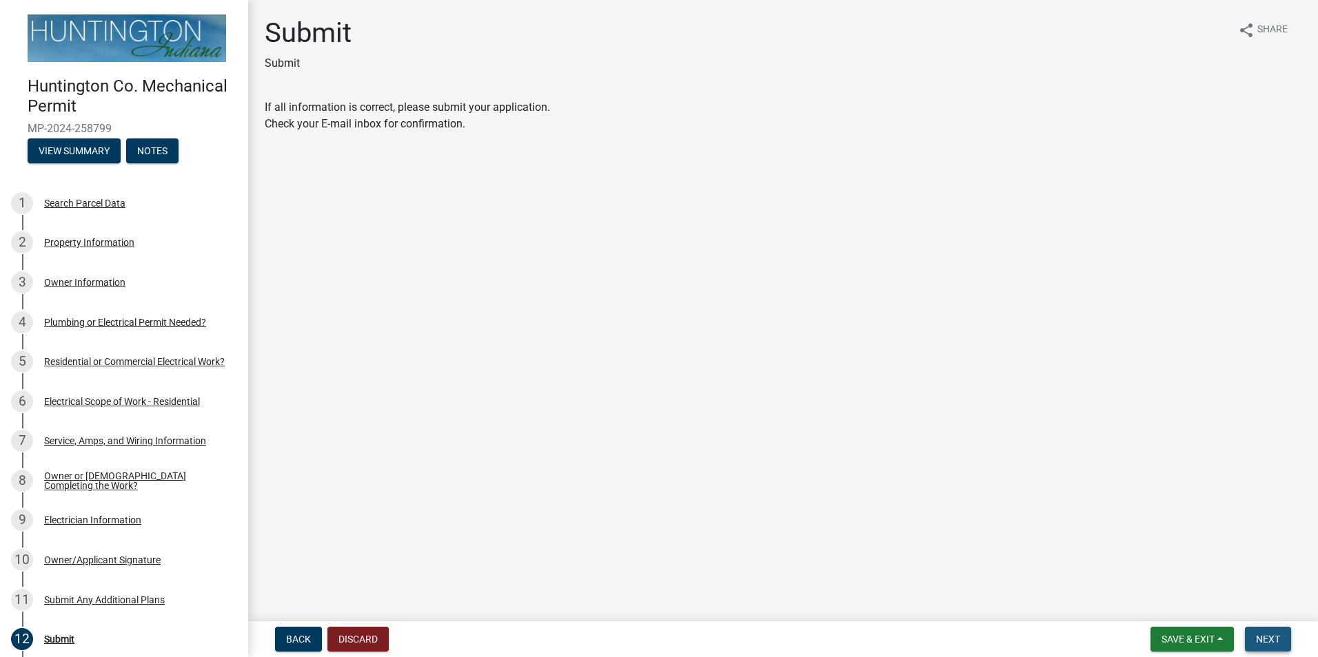
click at [1288, 637] on button "Next" at bounding box center [1268, 639] width 46 height 25
